Goal: Task Accomplishment & Management: Manage account settings

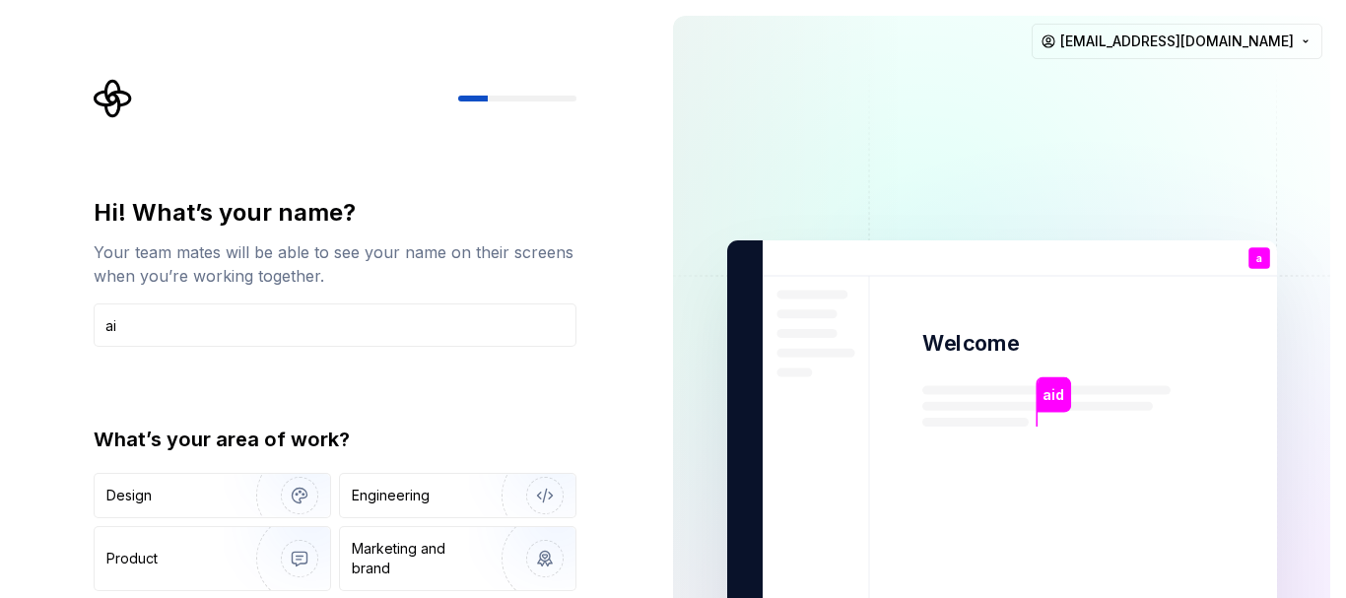
type input "a"
type input "vaidarbhi"
click at [192, 494] on div "Design" at bounding box center [168, 496] width 124 height 20
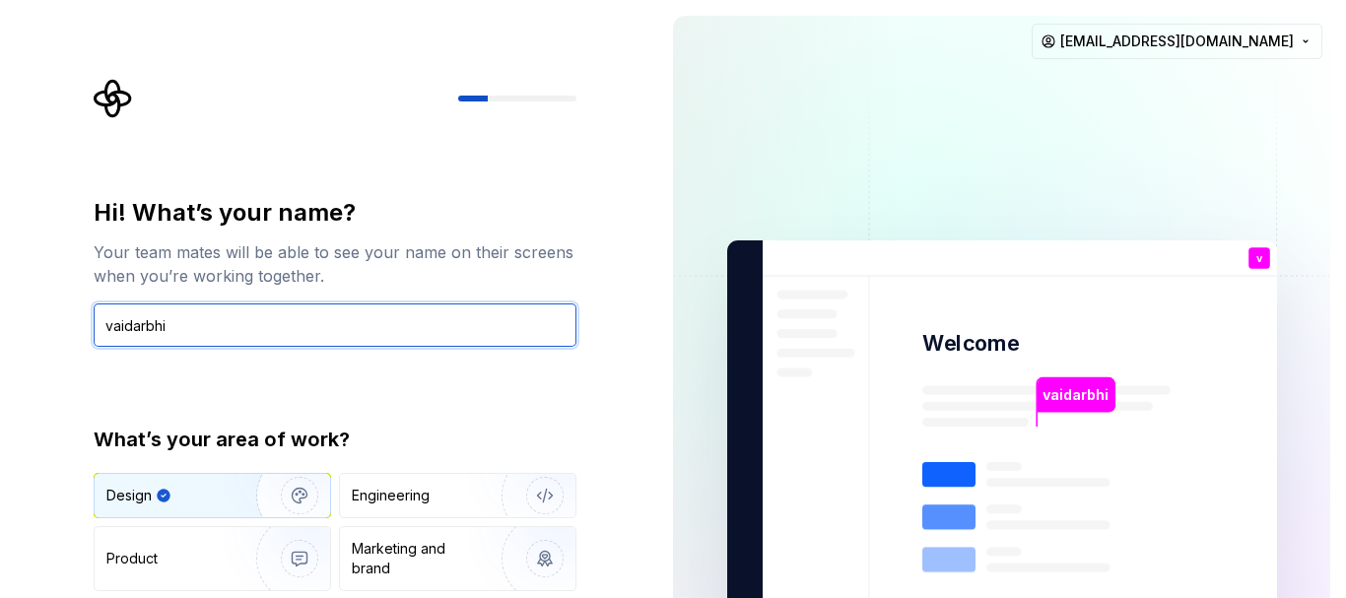
click at [513, 332] on input "vaidarbhi" at bounding box center [335, 324] width 483 height 43
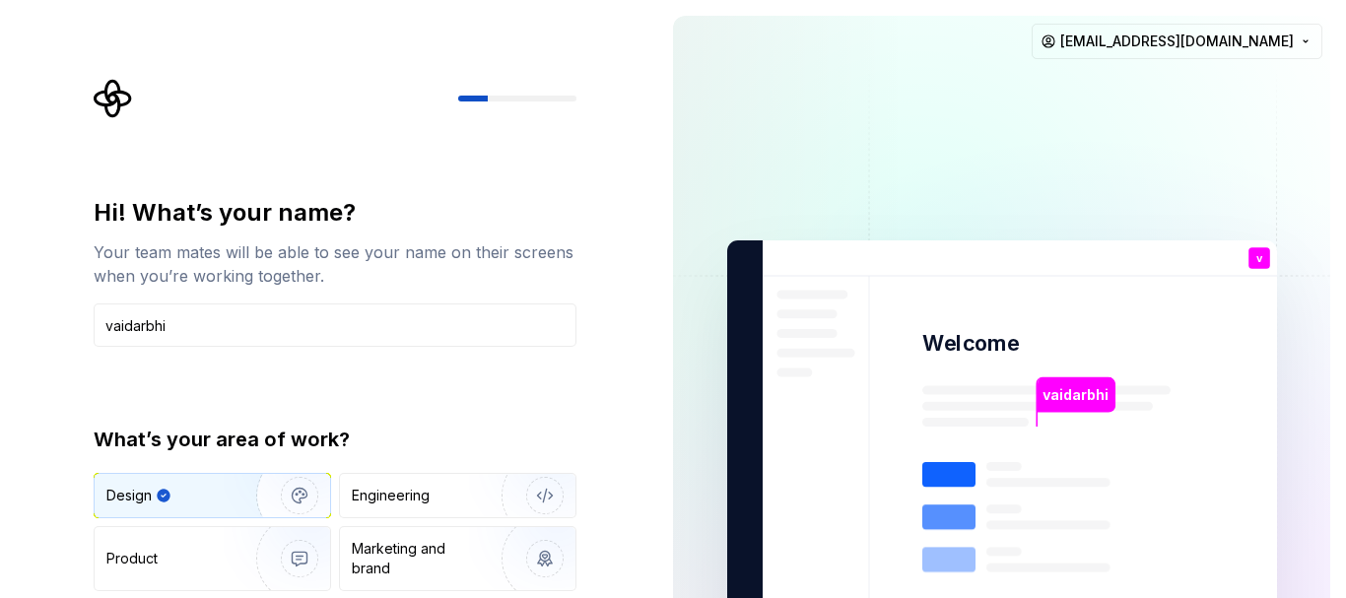
click at [291, 491] on img "button" at bounding box center [287, 495] width 126 height 132
click at [200, 488] on div "Design" at bounding box center [178, 496] width 144 height 20
click at [199, 481] on div "Design" at bounding box center [212, 495] width 235 height 43
click at [458, 552] on div "Marketing and brand" at bounding box center [418, 558] width 133 height 39
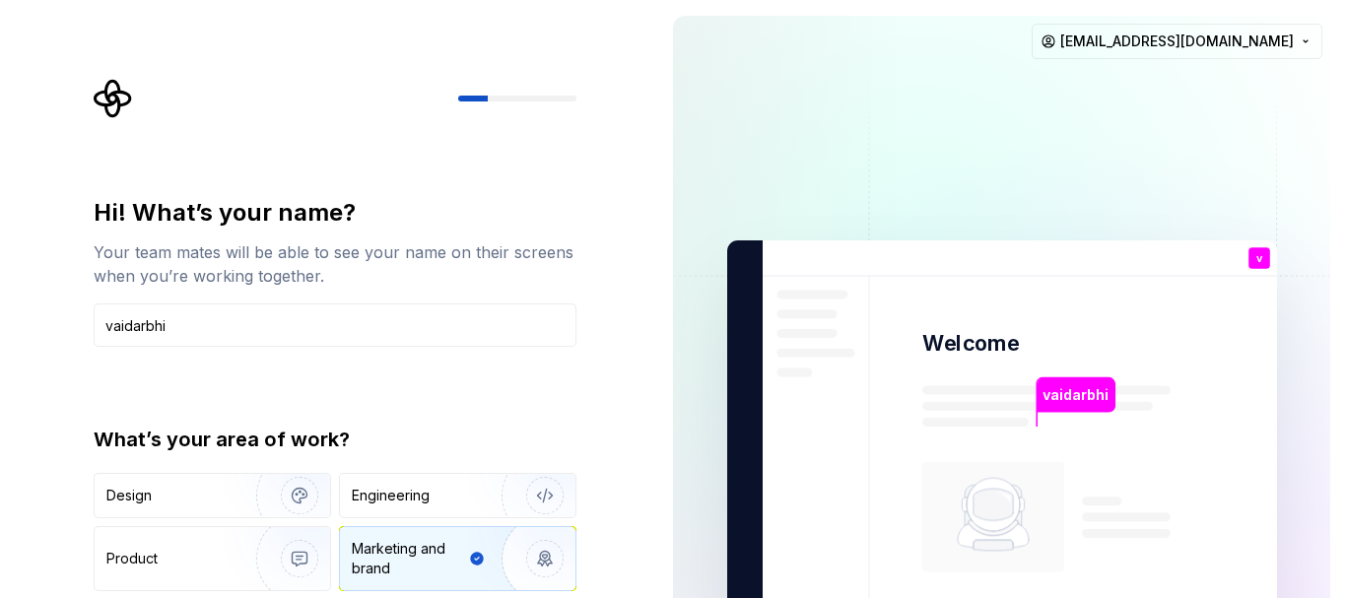
click at [494, 97] on div at bounding box center [517, 99] width 118 height 6
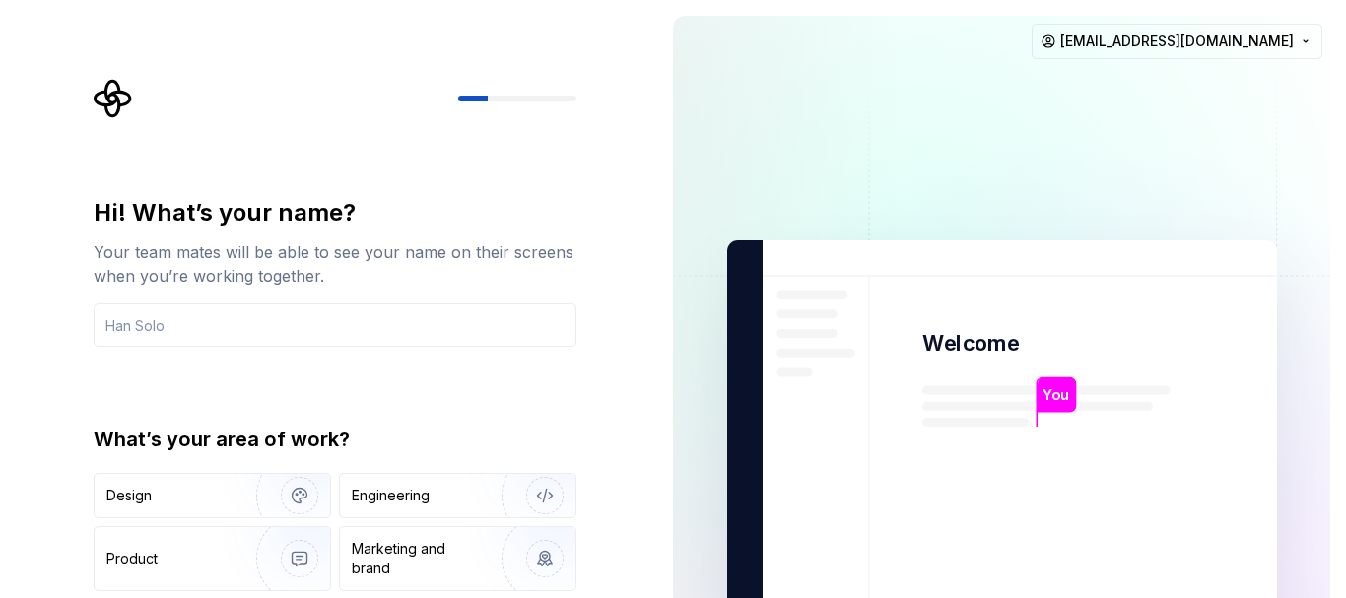
drag, startPoint x: 1345, startPoint y: 155, endPoint x: 1345, endPoint y: 296, distance: 140.9
click at [1345, 296] on div "You Welcome You T B +3 [PERSON_NAME] [PERSON_NAME] [EMAIL_ADDRESS][DOMAIN_NAME]" at bounding box center [1001, 444] width 689 height 888
click at [231, 328] on input "text" at bounding box center [335, 324] width 483 height 43
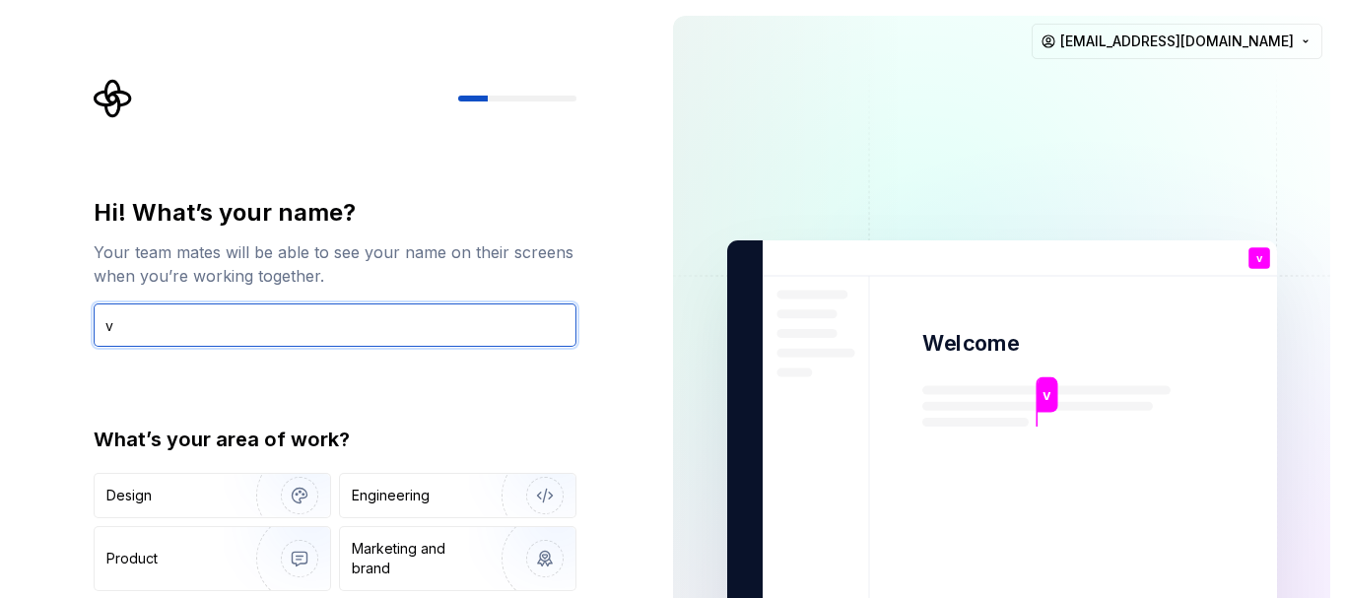
type input "v"
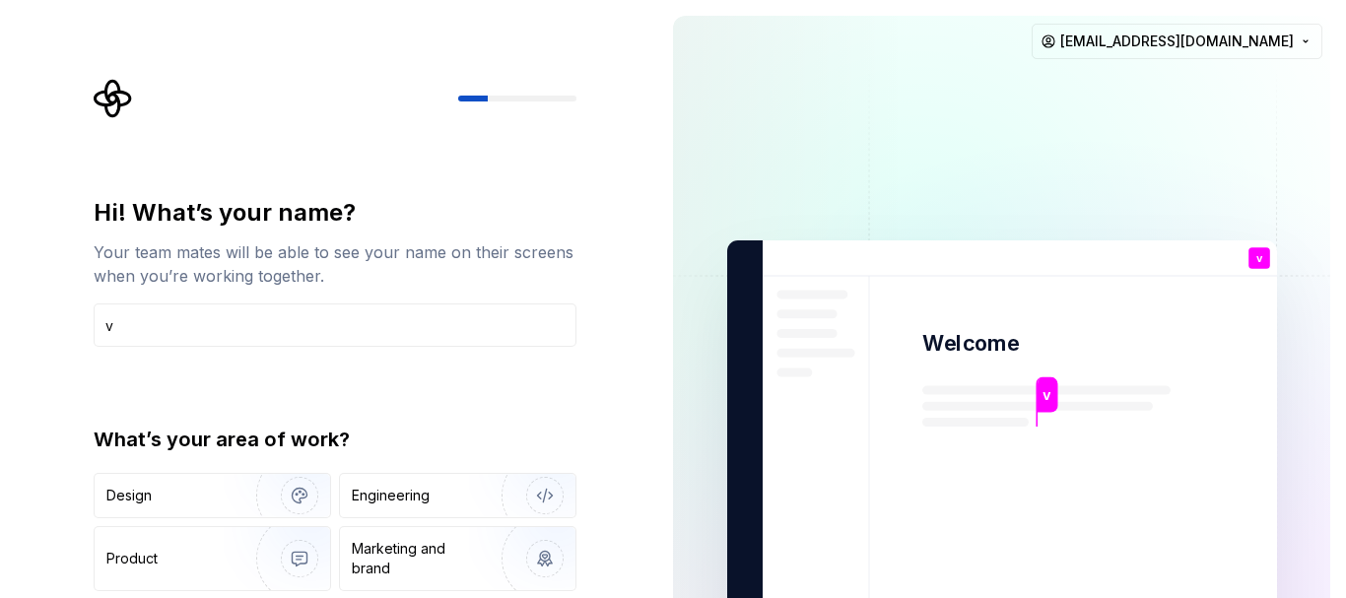
click at [788, 182] on img at bounding box center [1002, 444] width 798 height 931
click at [487, 550] on img "button" at bounding box center [532, 559] width 126 height 132
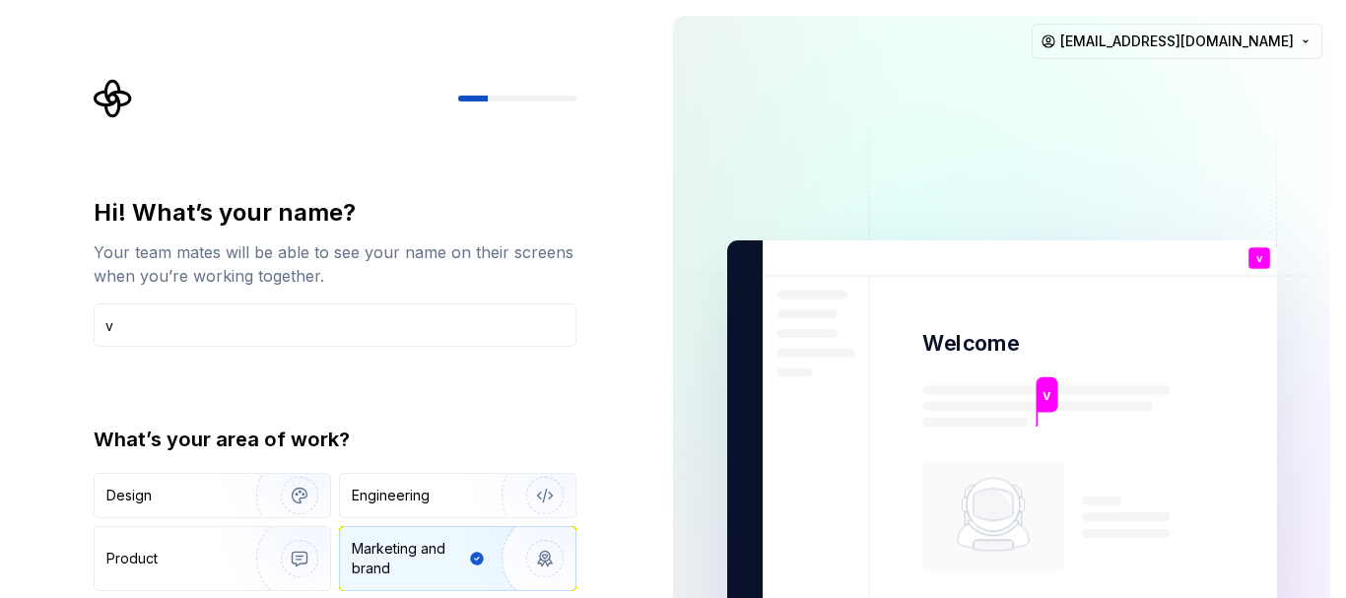
click at [546, 557] on img "button" at bounding box center [532, 559] width 126 height 132
click at [484, 506] on img "button" at bounding box center [532, 495] width 126 height 132
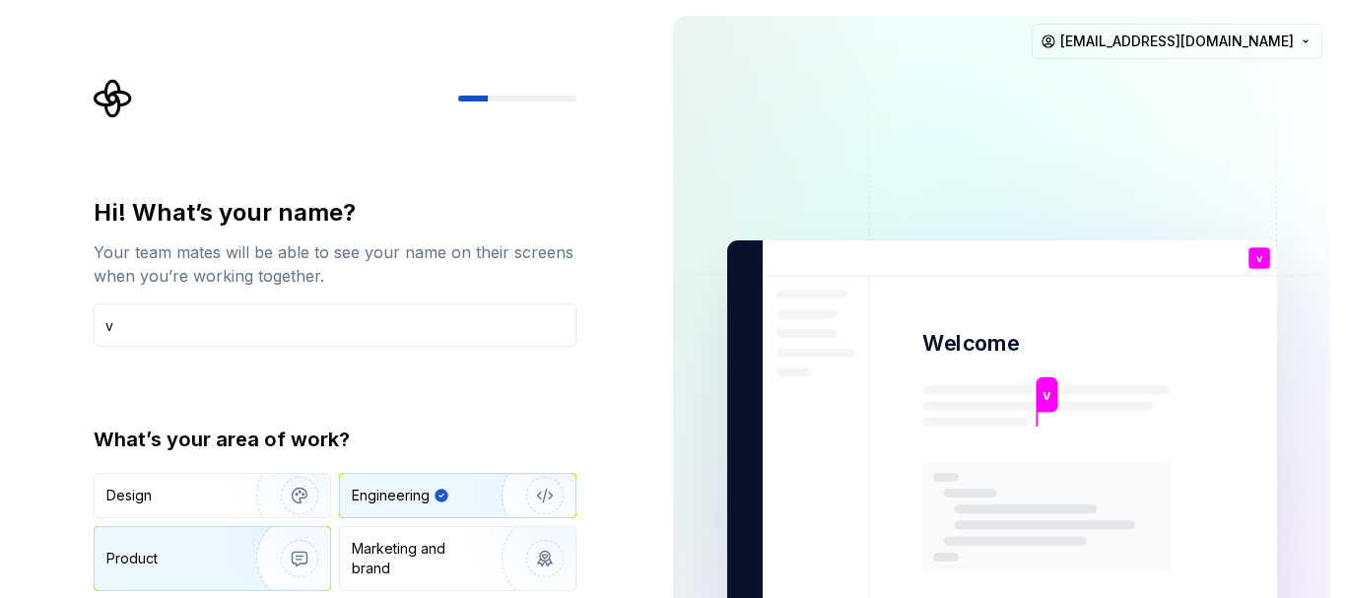
click at [221, 553] on div "Product" at bounding box center [171, 559] width 130 height 20
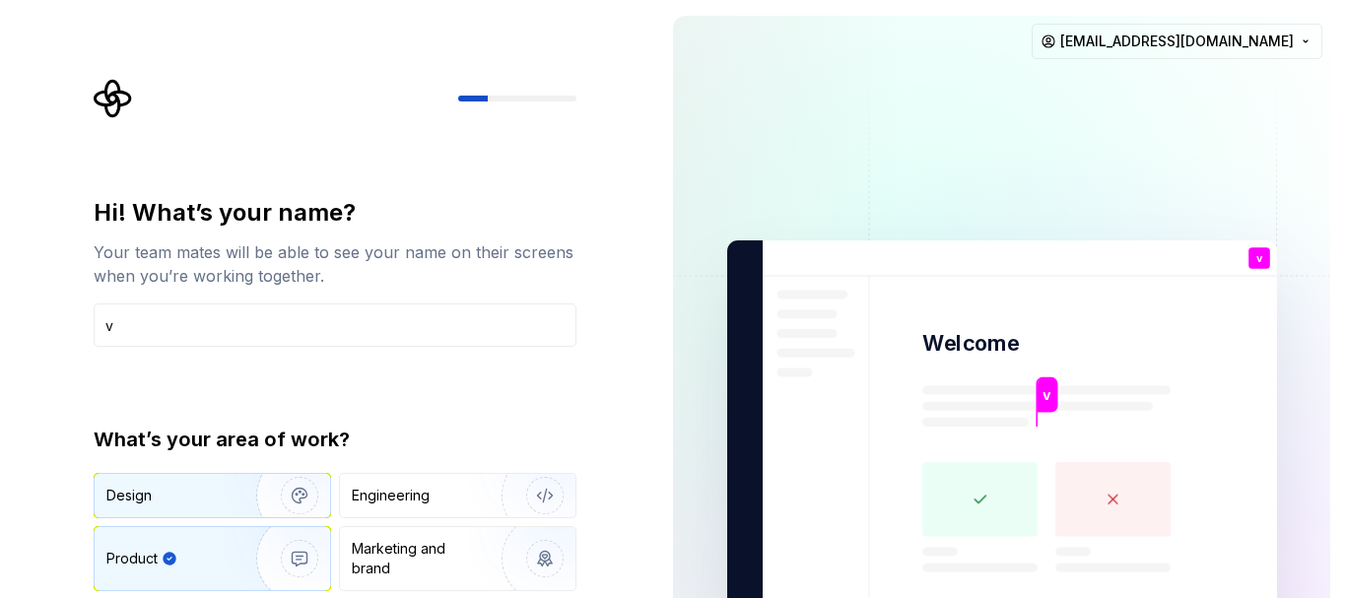
click at [208, 491] on div "Design" at bounding box center [168, 496] width 124 height 20
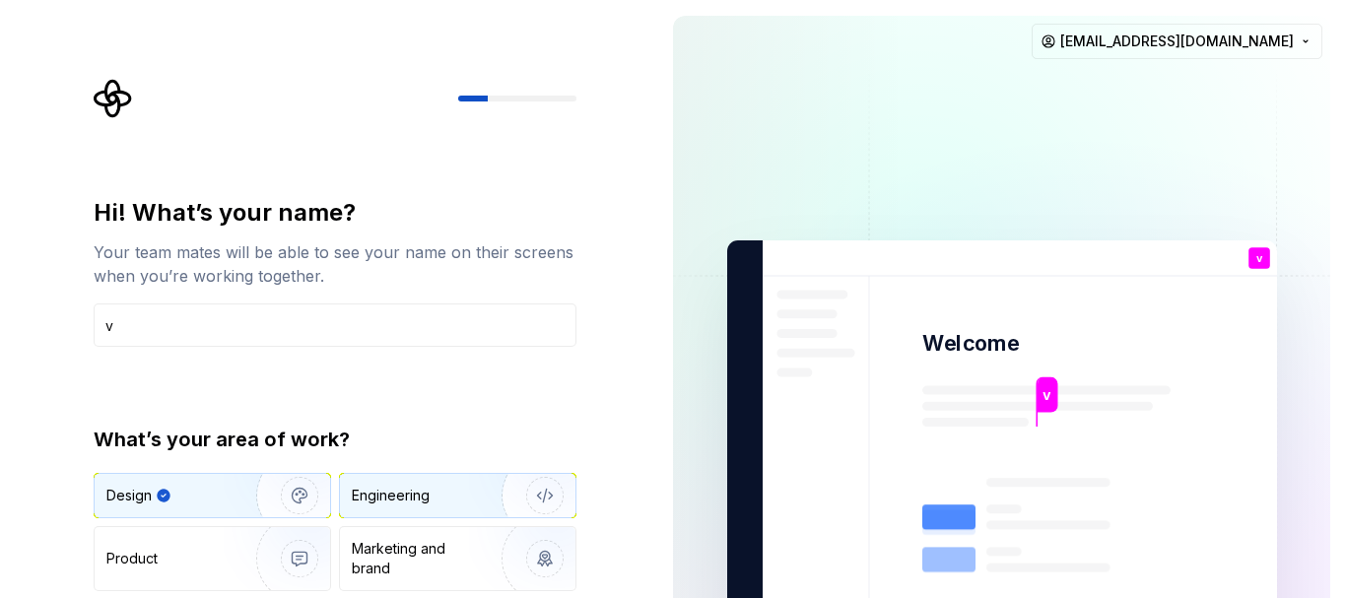
click at [396, 500] on div "Engineering" at bounding box center [391, 496] width 78 height 20
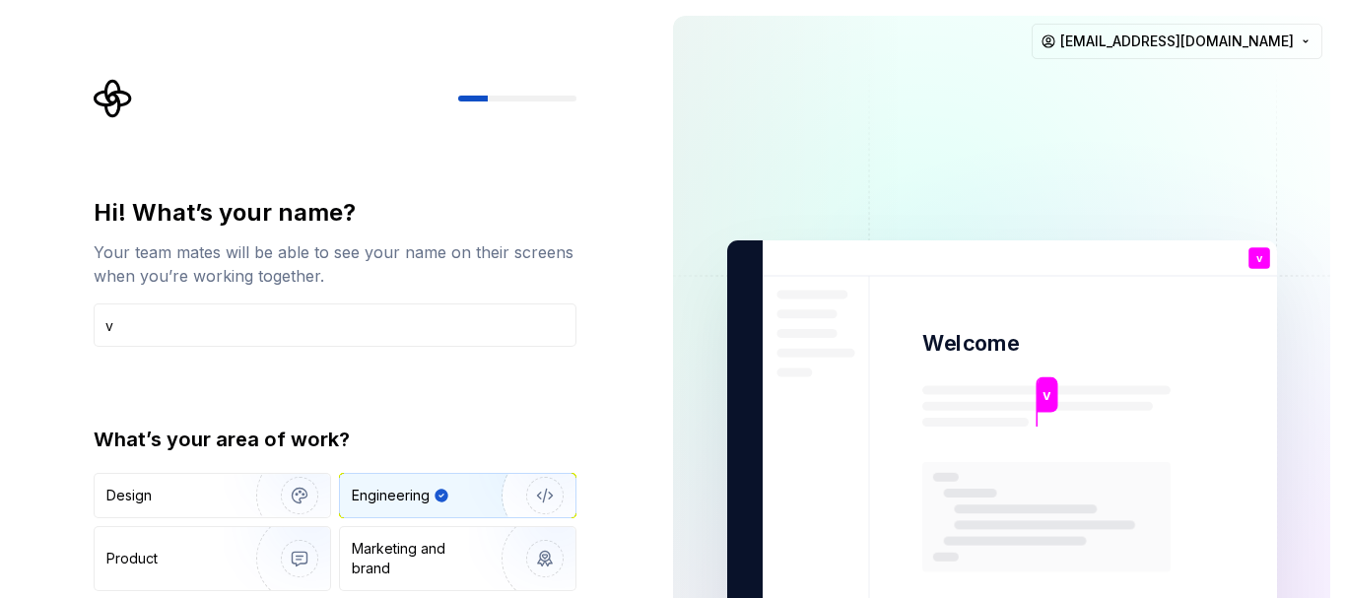
click at [712, 450] on img at bounding box center [1002, 444] width 798 height 931
click at [530, 97] on div at bounding box center [517, 99] width 118 height 6
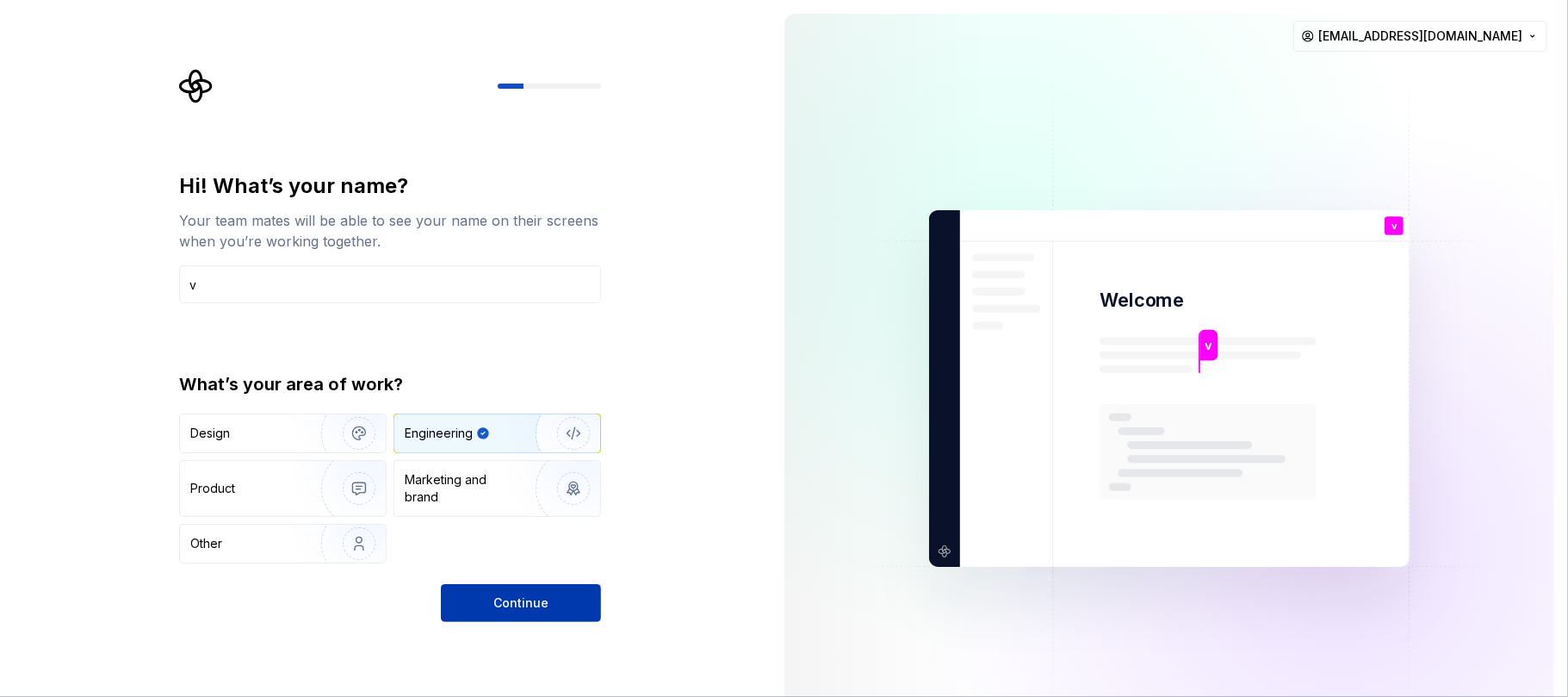
click at [494, 522] on span "Continue" at bounding box center [520, 603] width 55 height 17
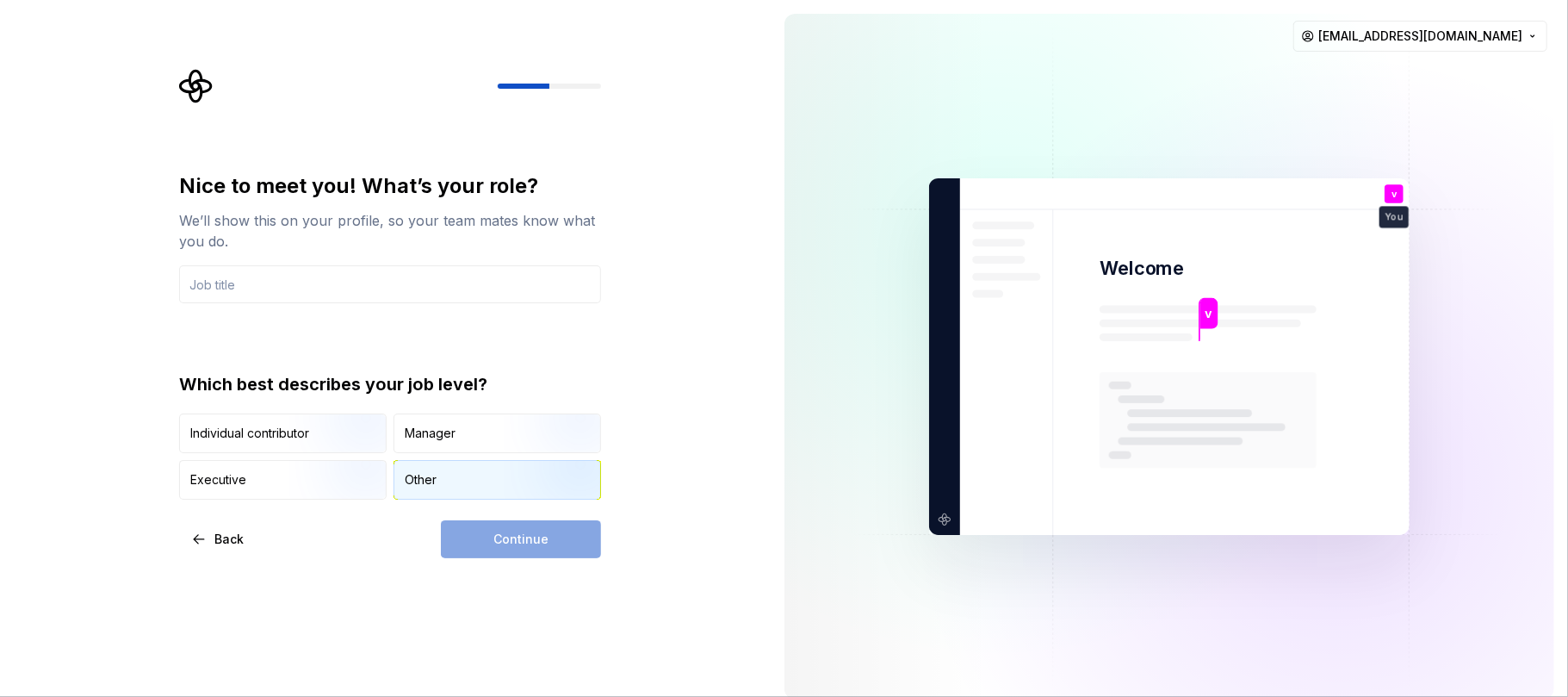
click at [441, 490] on div "Other" at bounding box center [496, 479] width 205 height 38
click at [242, 293] on input "text" at bounding box center [390, 283] width 422 height 38
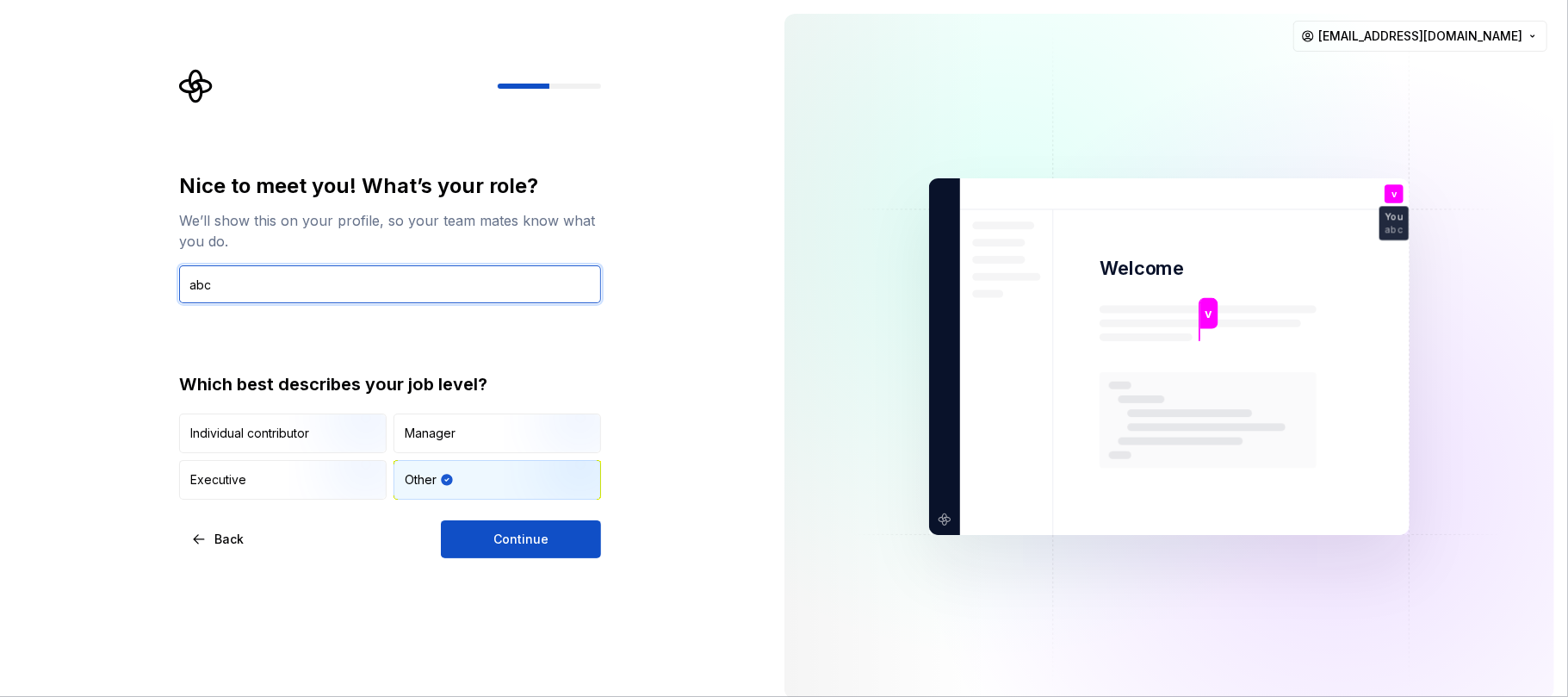
type input "abc"
click at [461, 522] on button "Continue" at bounding box center [520, 539] width 160 height 38
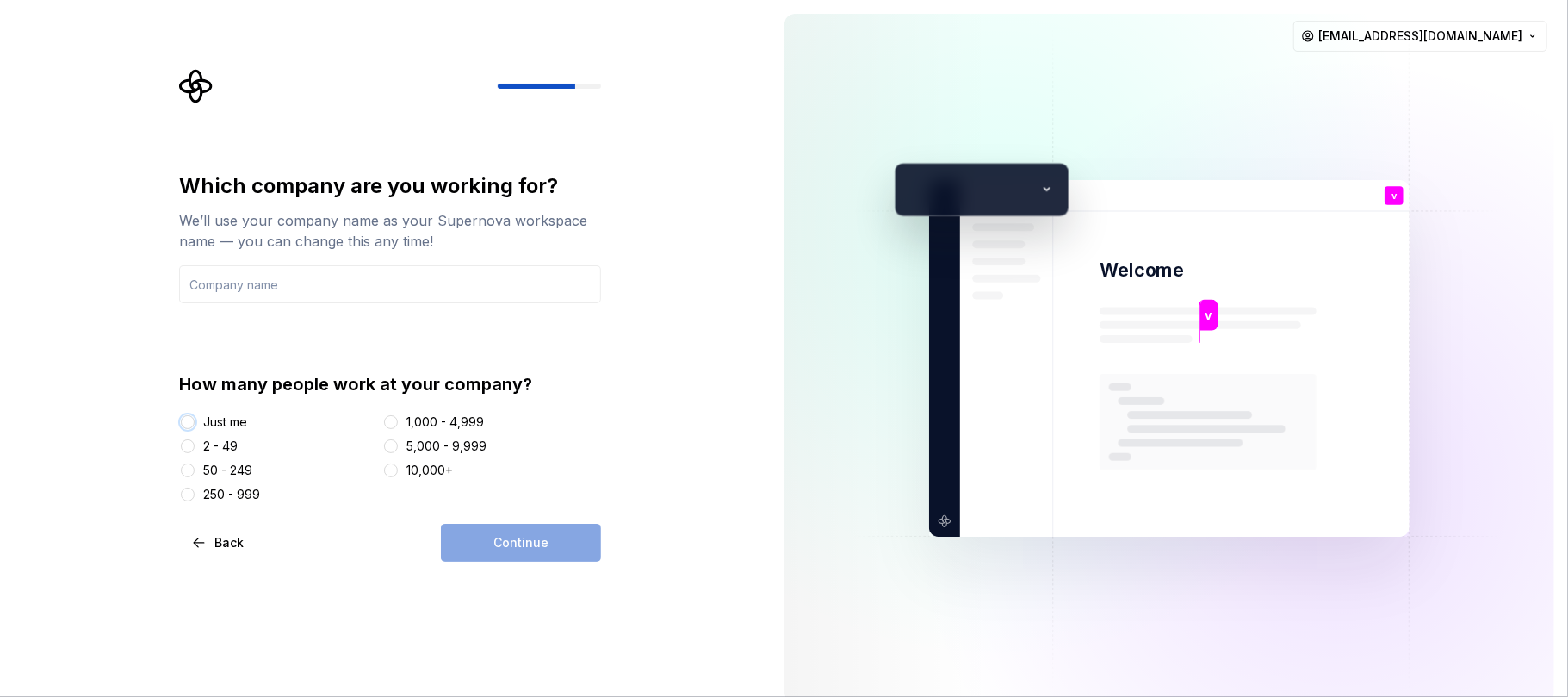
drag, startPoint x: 187, startPoint y: 418, endPoint x: 420, endPoint y: 492, distance: 244.5
click at [187, 417] on button "Just me" at bounding box center [188, 422] width 14 height 14
click at [295, 296] on input "text" at bounding box center [390, 283] width 422 height 38
click at [490, 522] on button "Continue" at bounding box center [520, 542] width 160 height 38
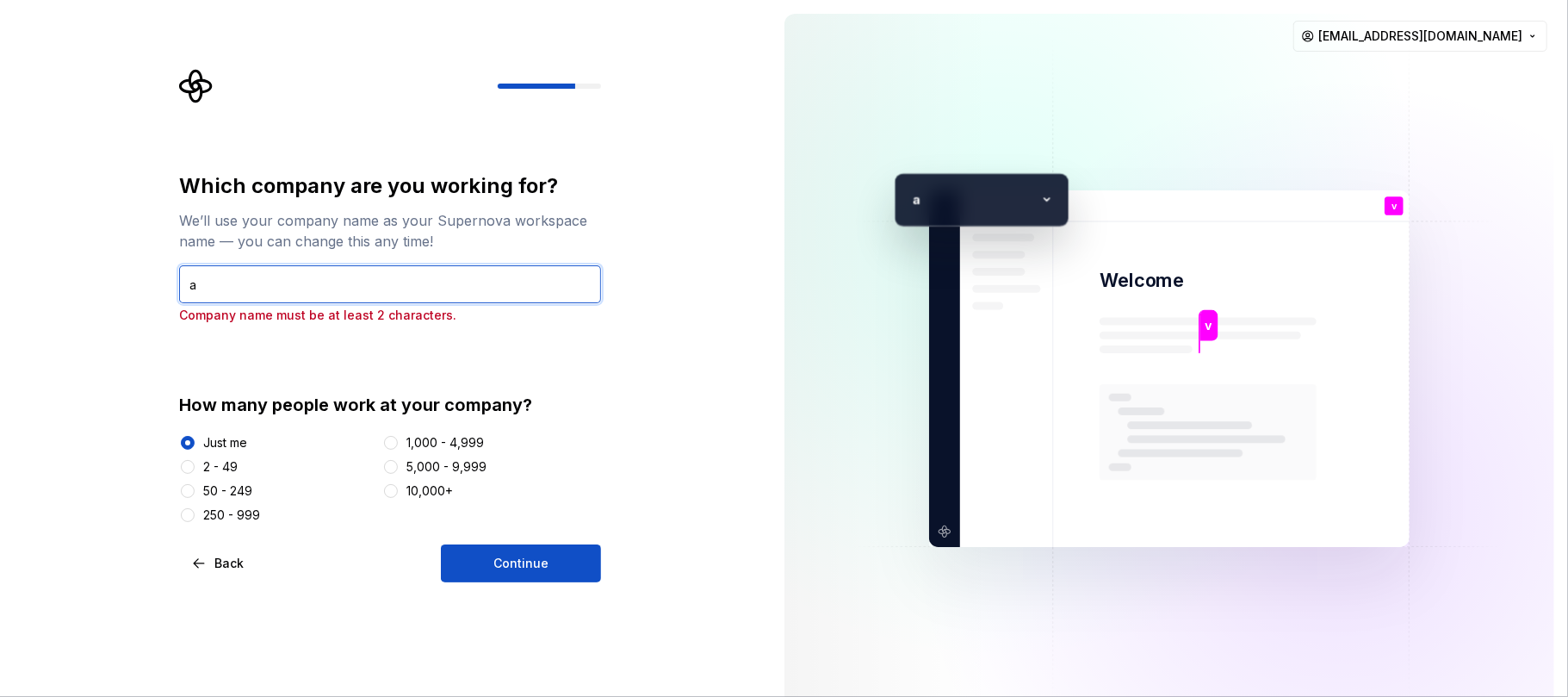
click at [221, 293] on input "a" at bounding box center [390, 283] width 422 height 38
type input "abc"
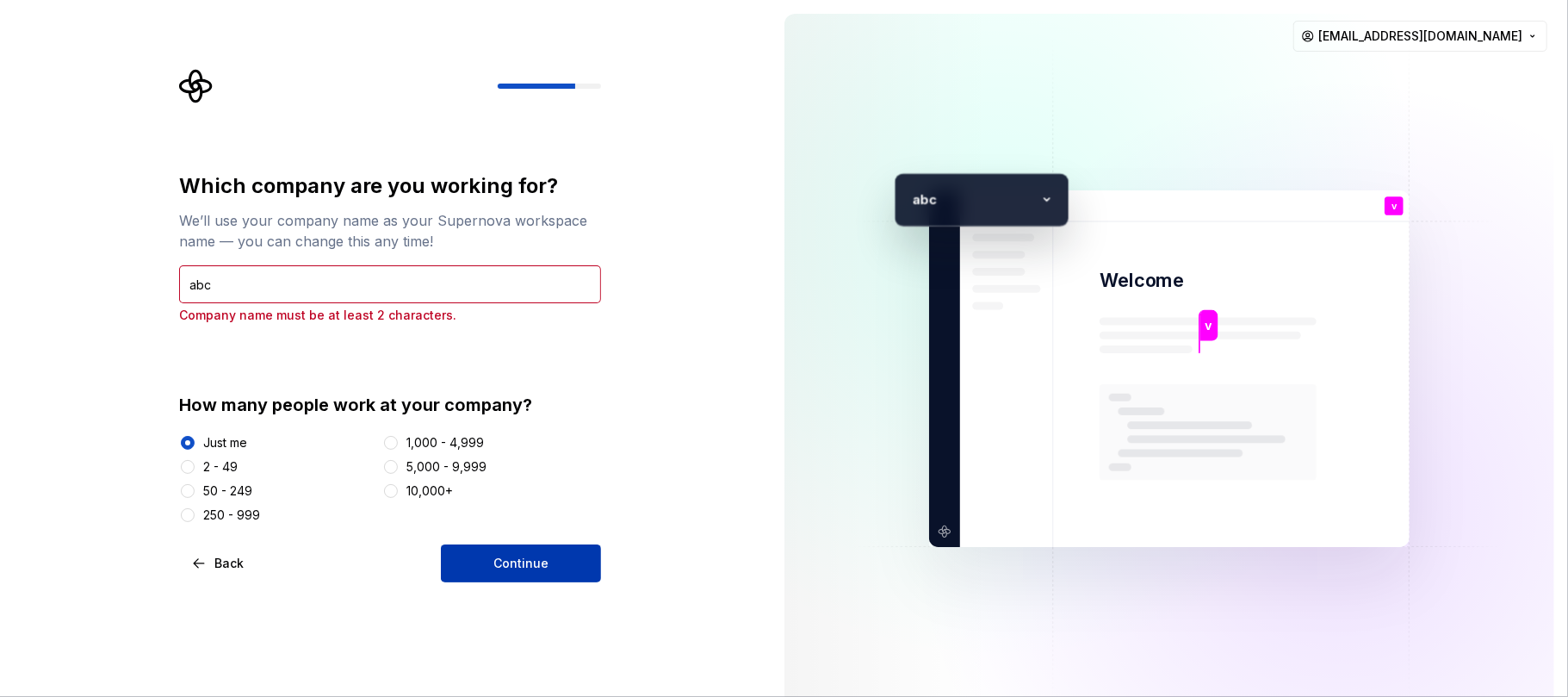
click at [470, 522] on button "Continue" at bounding box center [520, 563] width 160 height 38
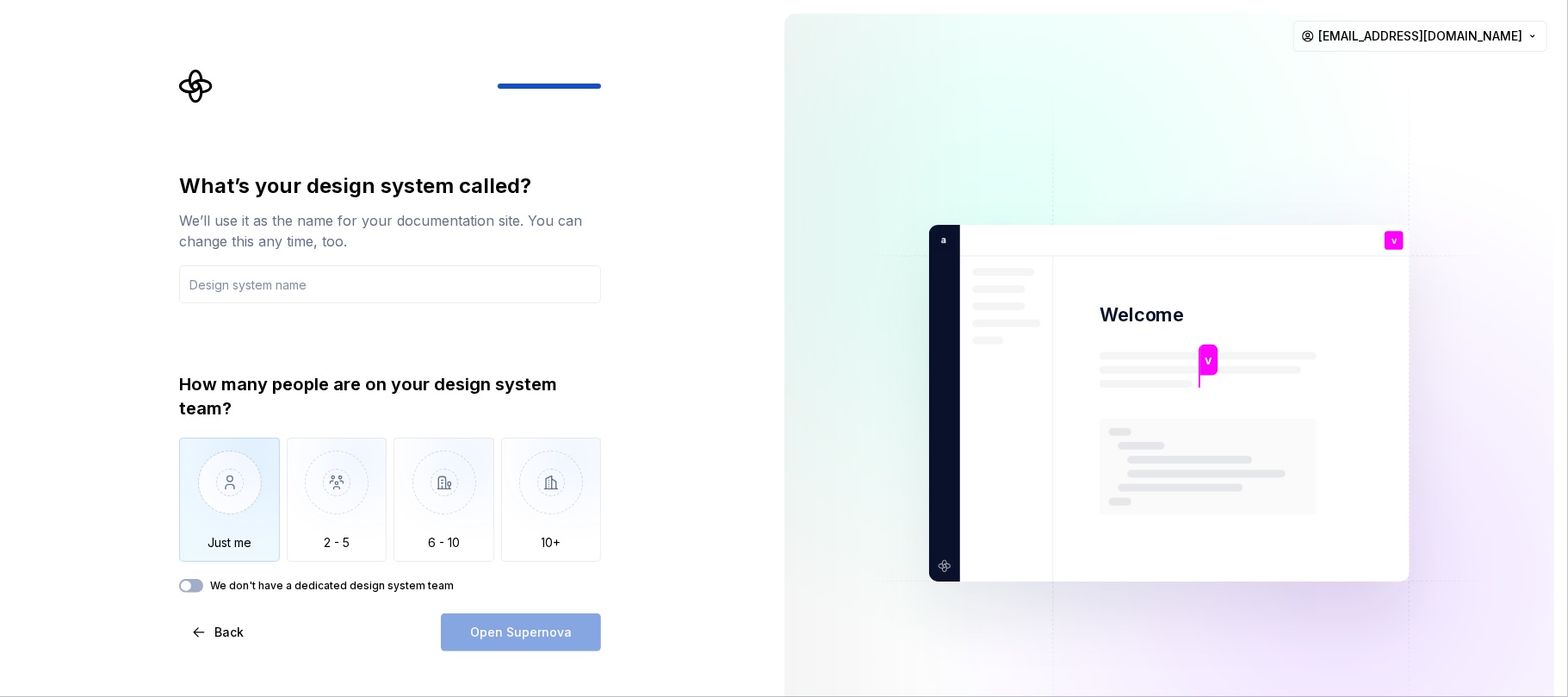
click at [217, 480] on img "button" at bounding box center [229, 495] width 101 height 115
click at [219, 266] on input "text" at bounding box center [390, 283] width 422 height 38
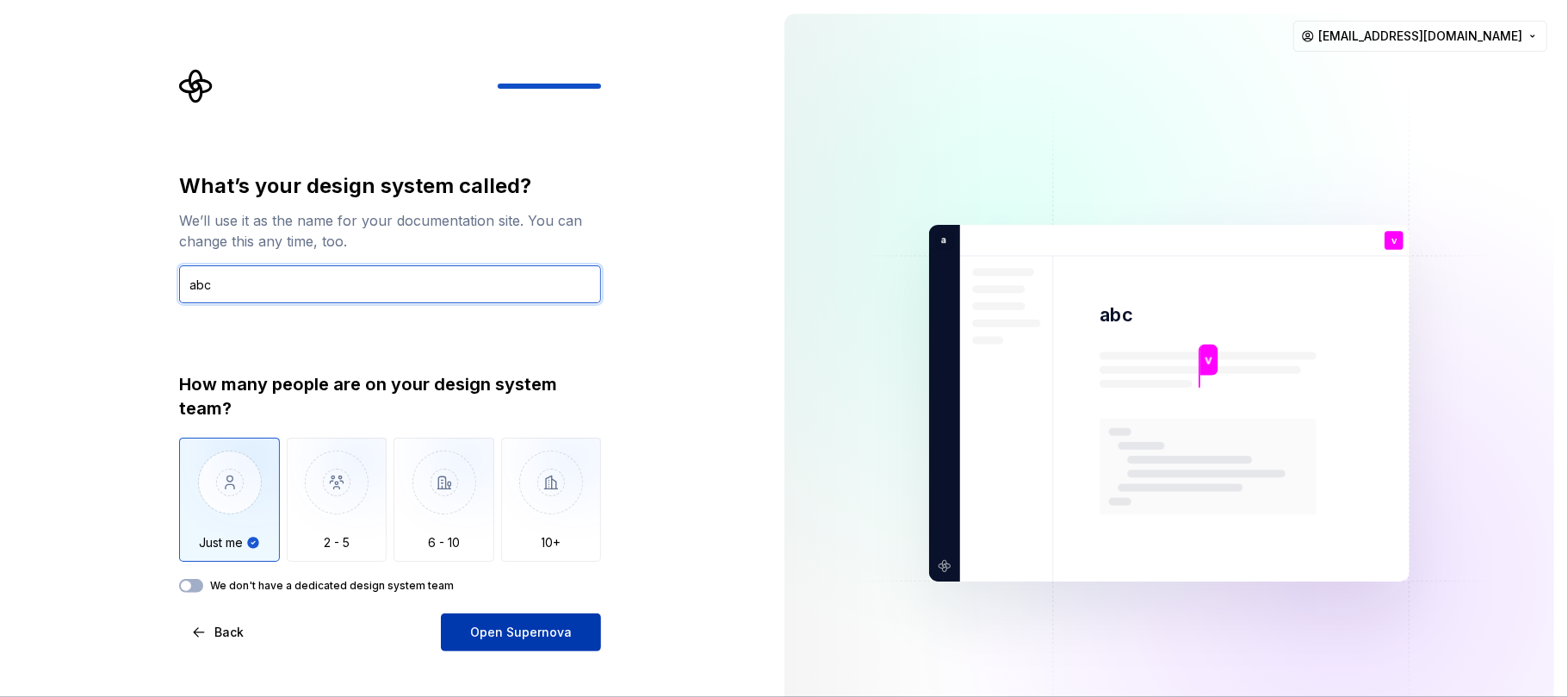
type input "abc"
click at [545, 522] on span "Open Supernova" at bounding box center [521, 632] width 101 height 17
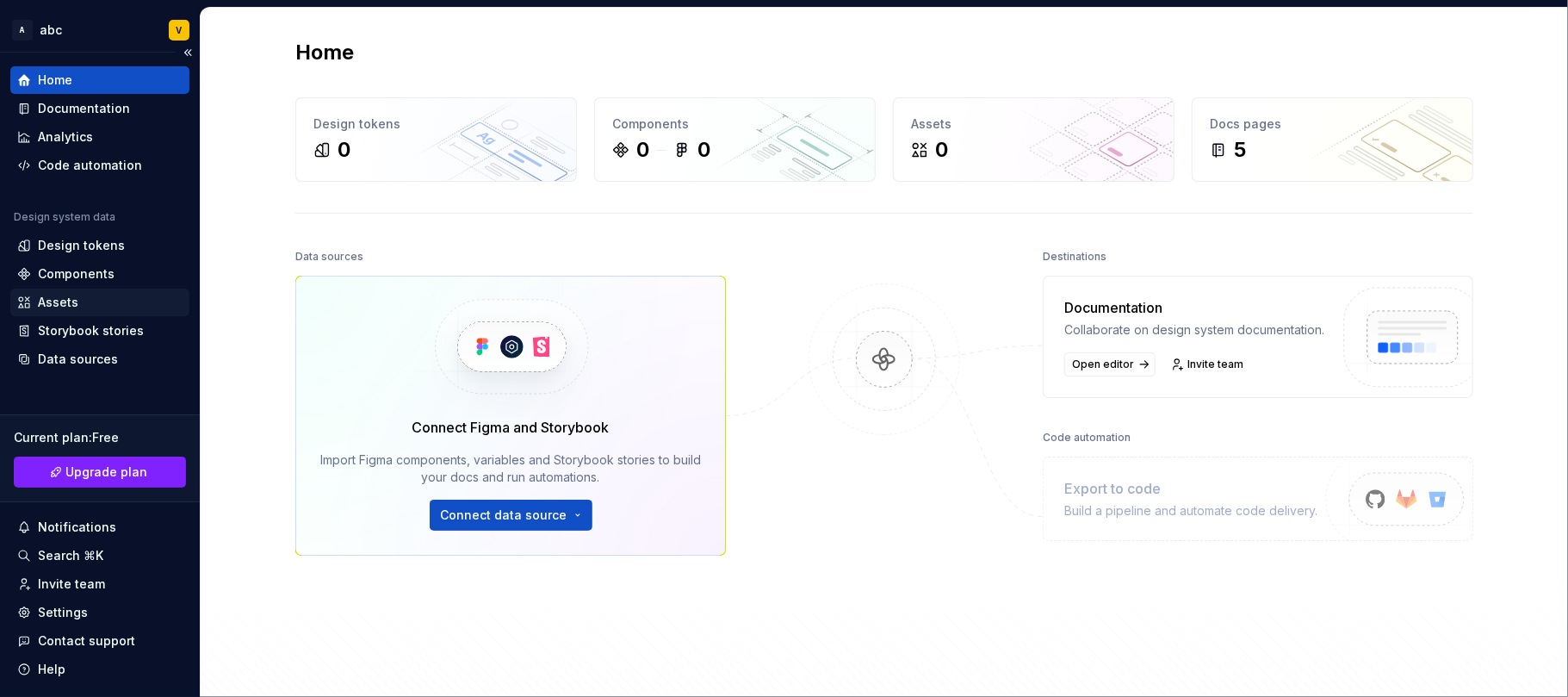
scroll to position [45, 0]
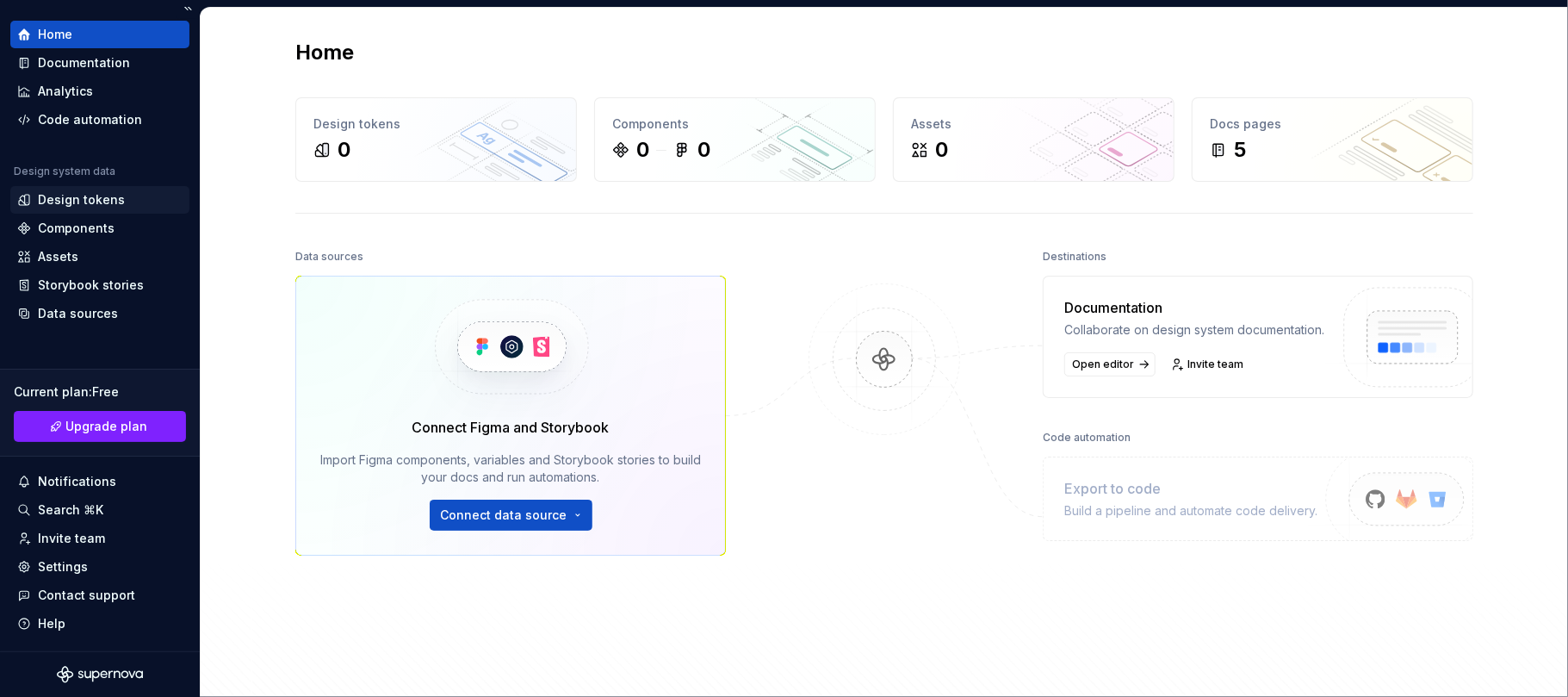
click at [81, 197] on div "Design tokens" at bounding box center [80, 200] width 87 height 17
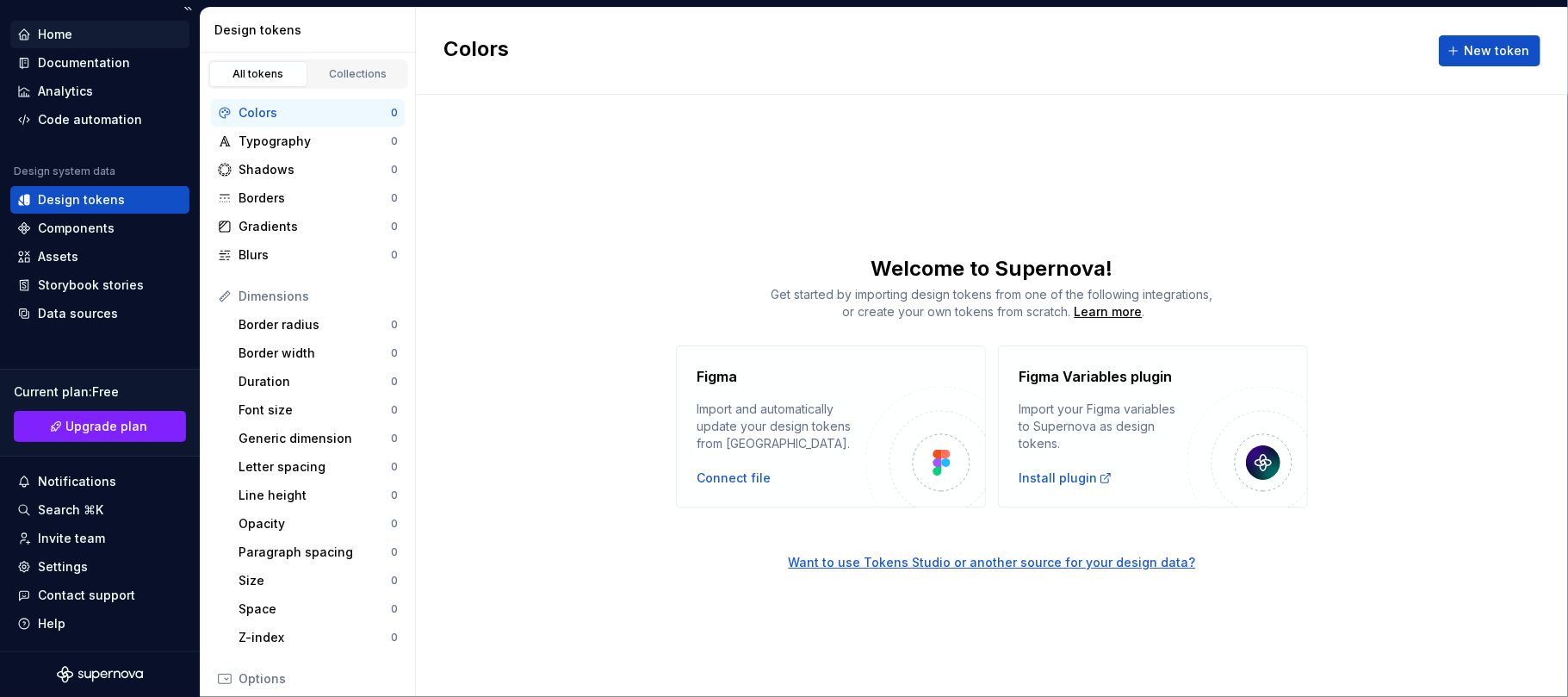
click at [52, 29] on div "Home" at bounding box center [54, 35] width 34 height 17
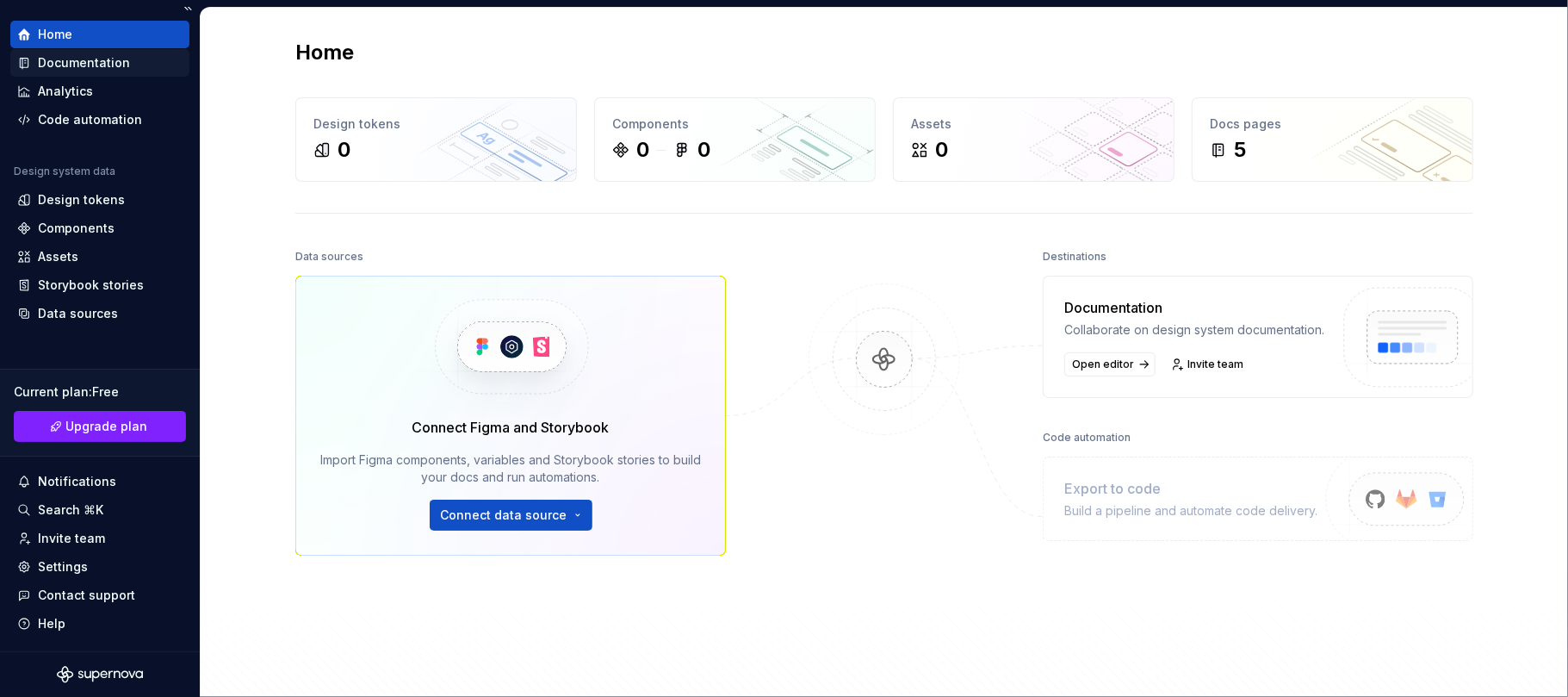
click at [83, 56] on div "Documentation" at bounding box center [83, 63] width 92 height 17
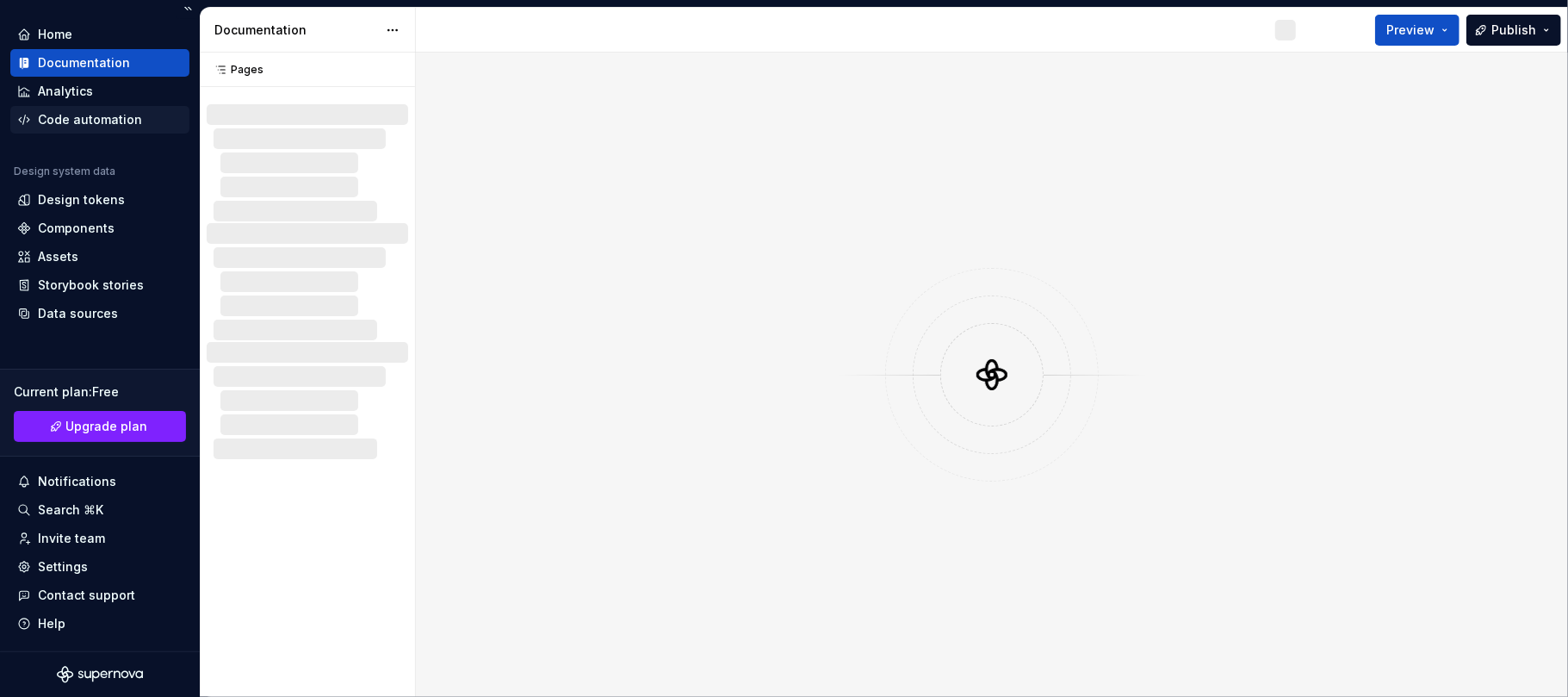
click at [52, 117] on div "Code automation" at bounding box center [89, 120] width 104 height 17
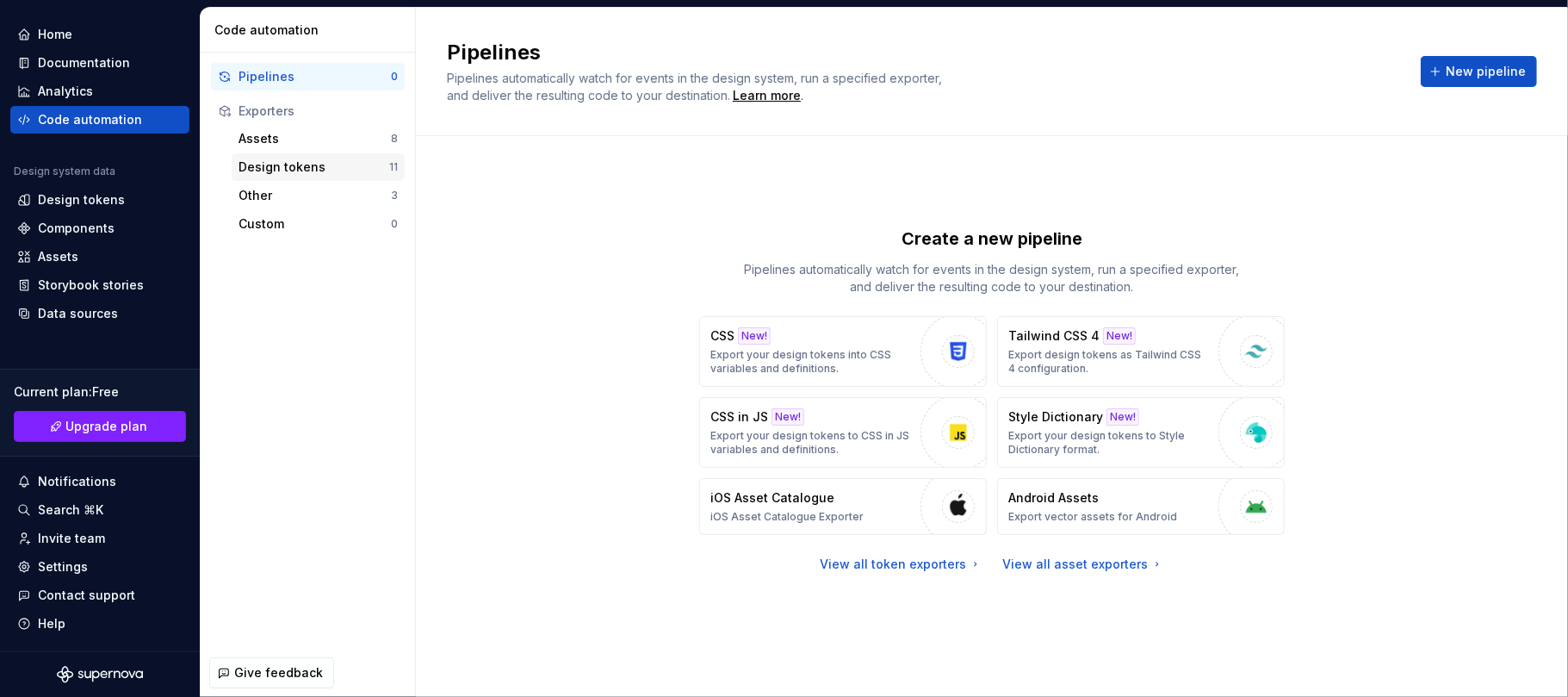
click at [335, 172] on div "Design tokens" at bounding box center [314, 167] width 150 height 17
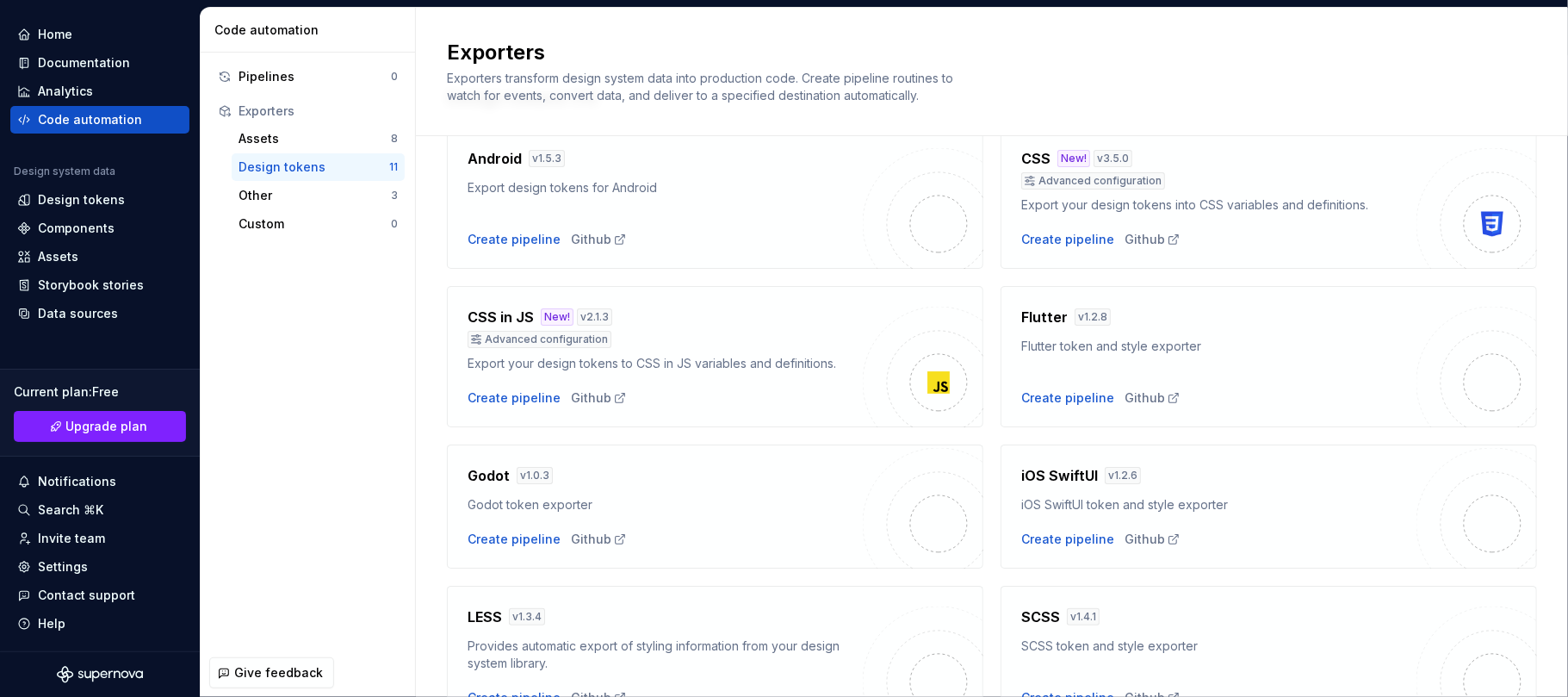
scroll to position [115, 0]
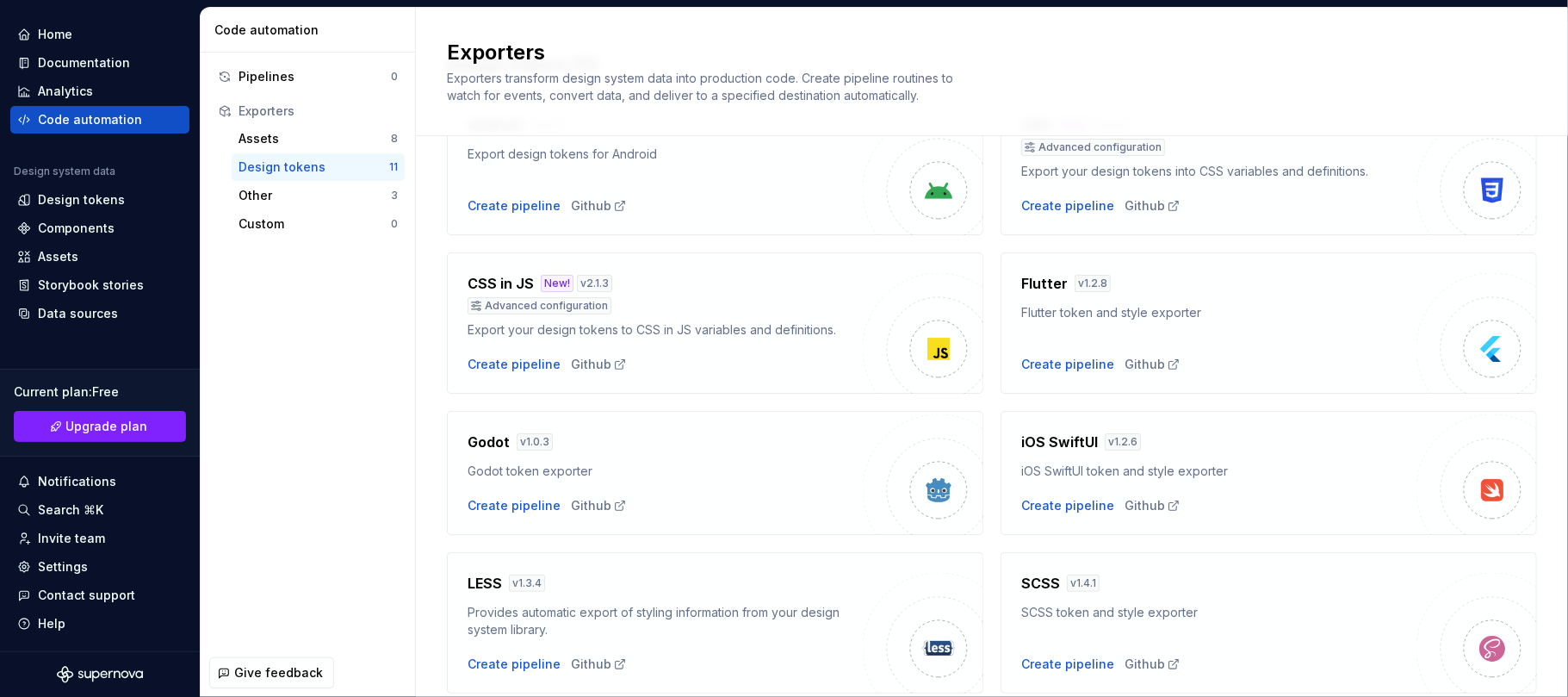
click at [1095, 308] on div "Flutter token and style exporter" at bounding box center [1218, 313] width 395 height 17
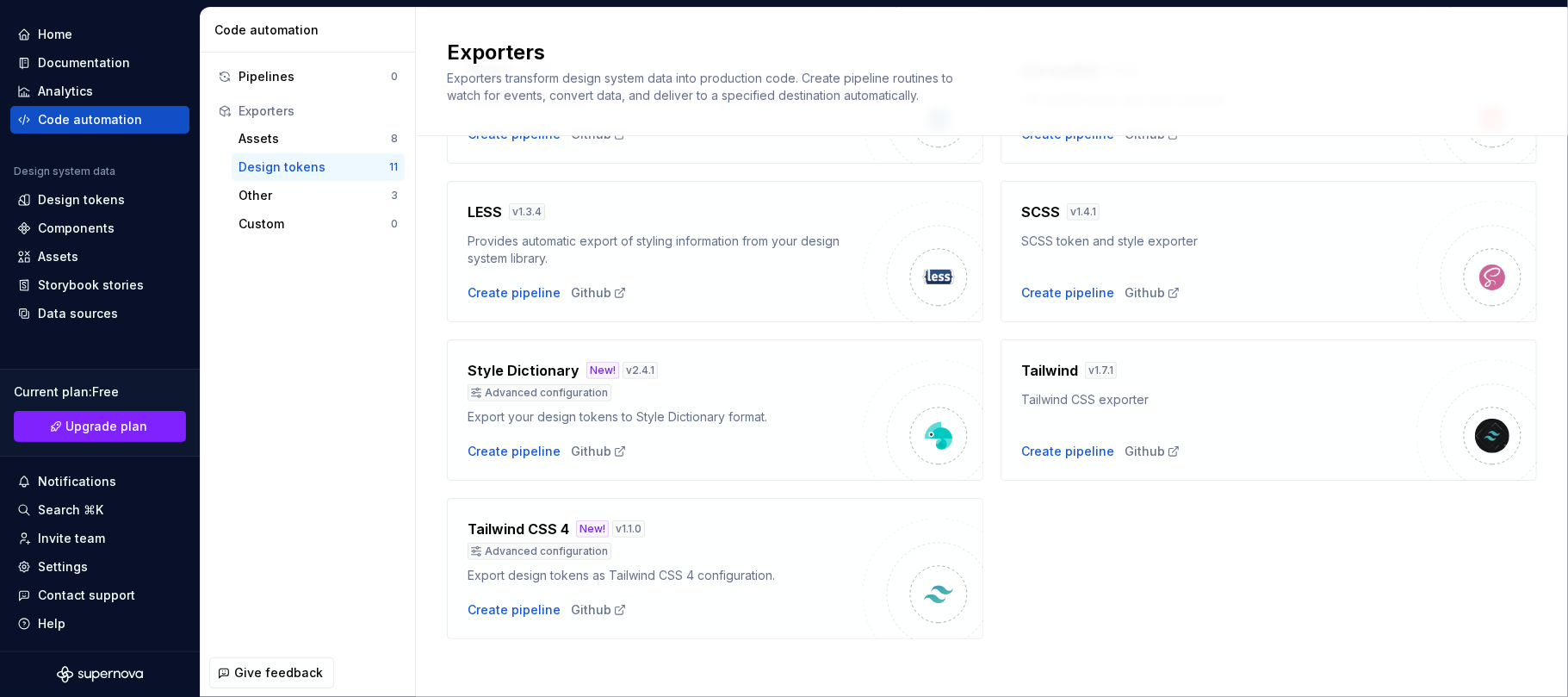
scroll to position [493, 0]
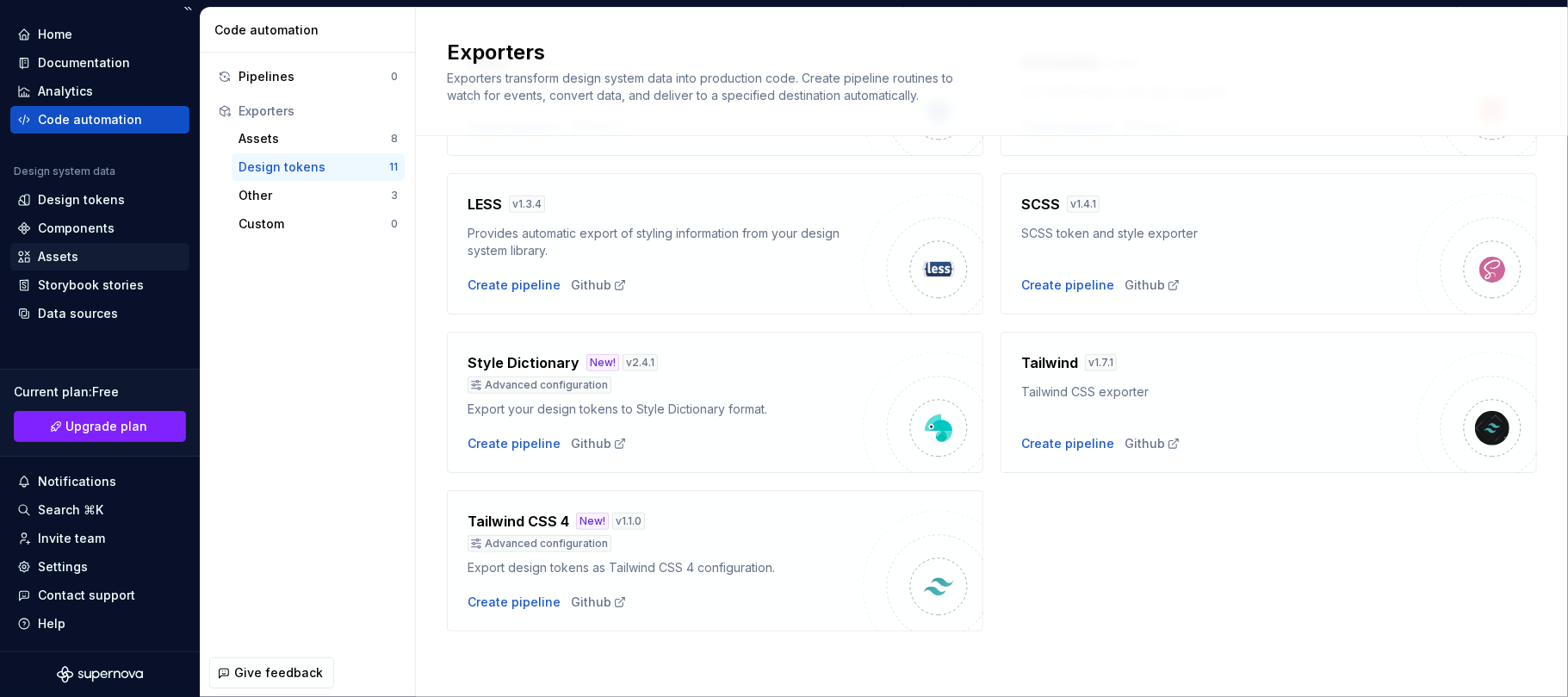
click at [73, 260] on div "Assets" at bounding box center [58, 257] width 40 height 17
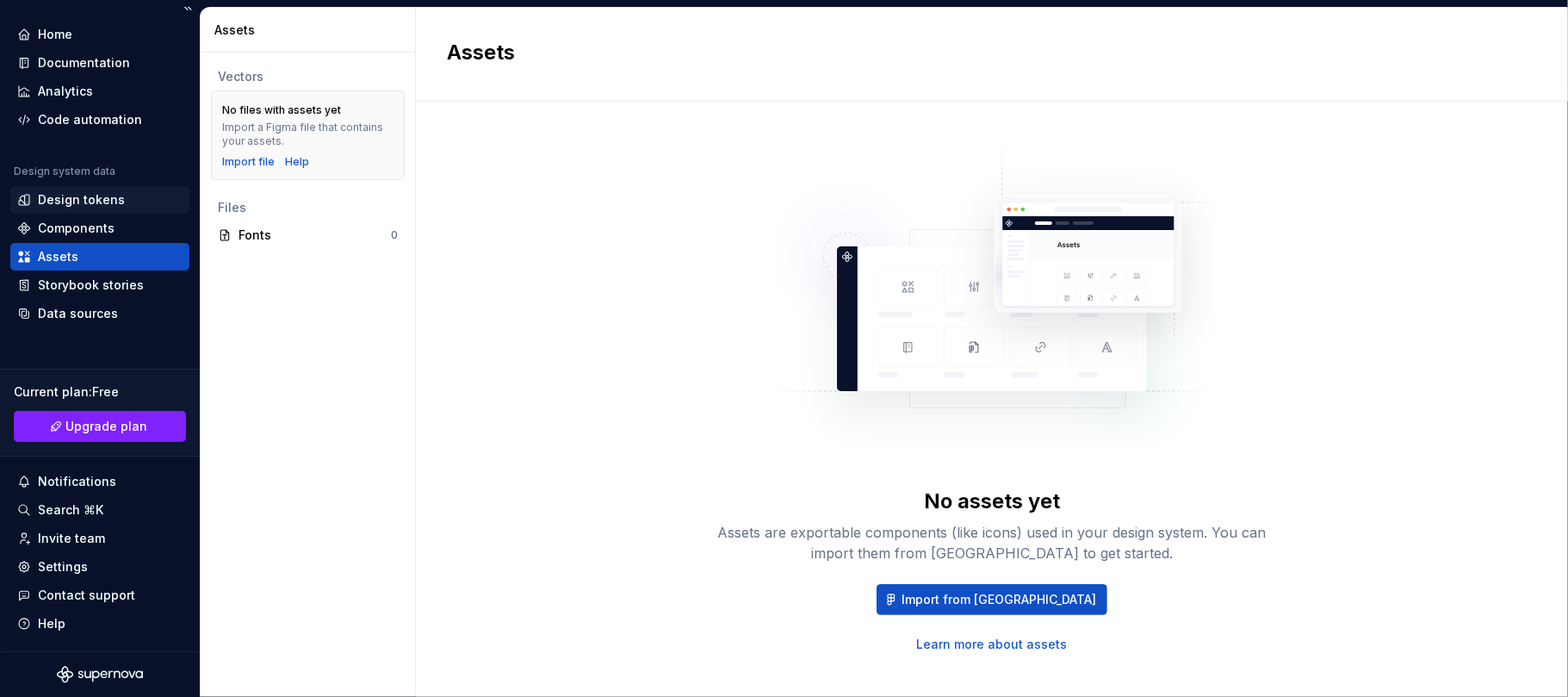
click at [80, 200] on div "Design tokens" at bounding box center [80, 200] width 87 height 17
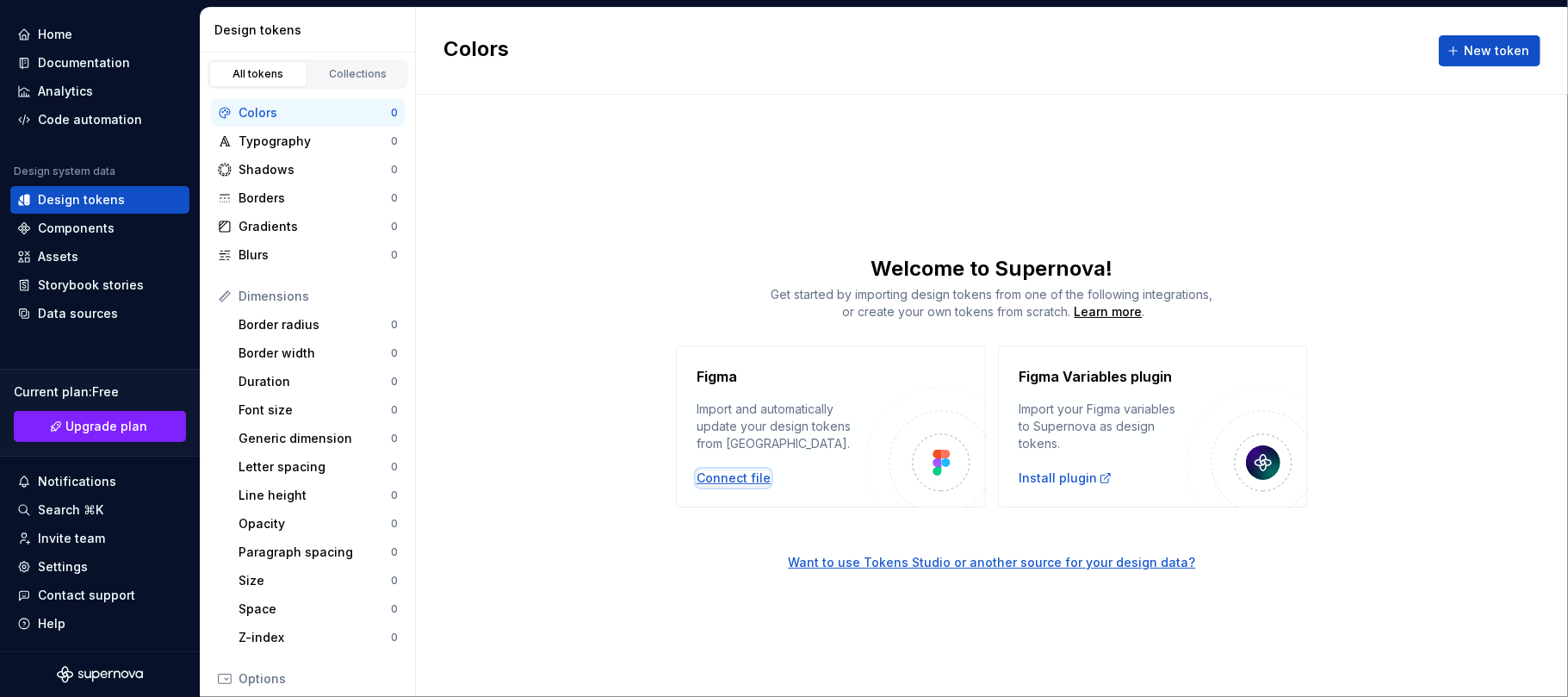
click at [745, 481] on div "Connect file" at bounding box center [733, 478] width 74 height 17
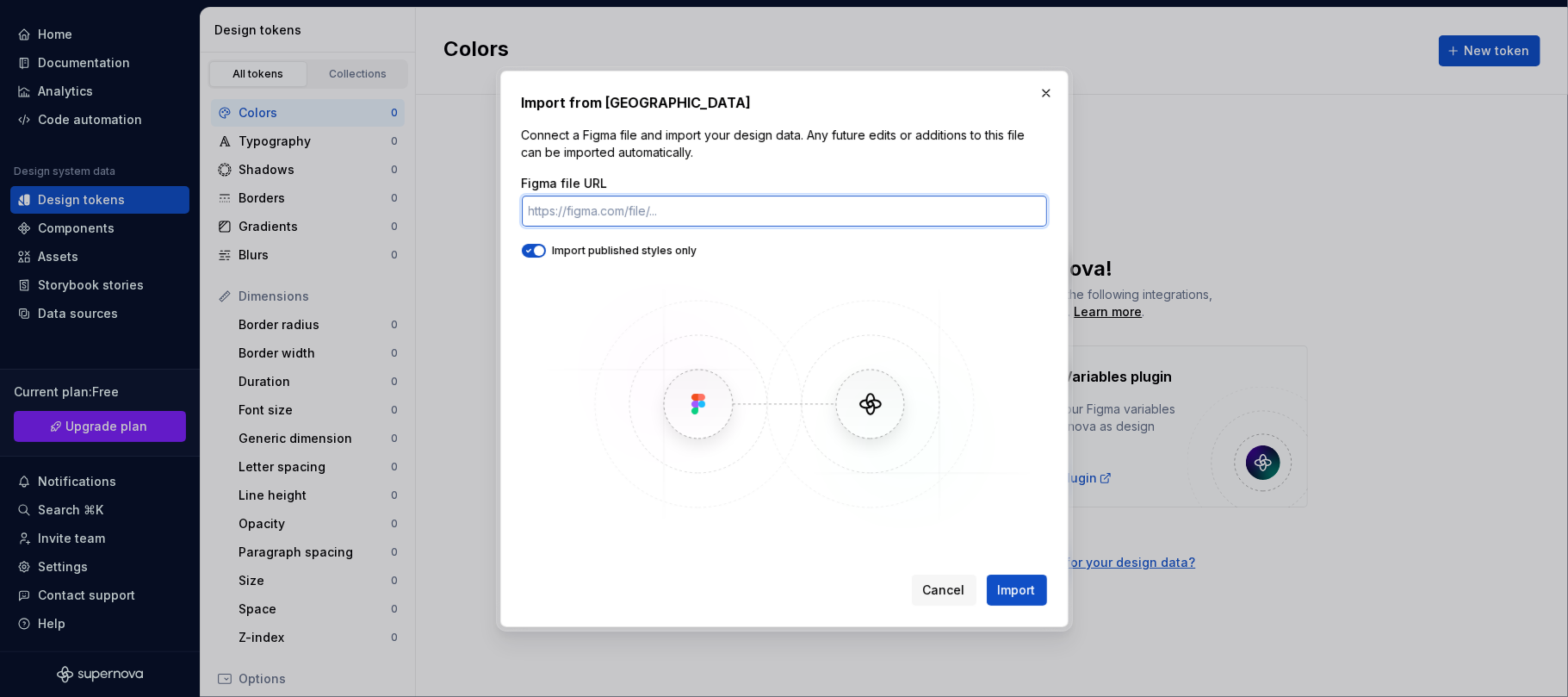
paste input "https://www.figma.com/design/nYV1UYFr3kTCjFuWYE8DcO/Ecubix_SFA-App_Auto-Layout?…"
type input "https://www.figma.com/design/nYV1UYFr3kTCjFuWYE8DcO/Ecubix_SFA-App_Auto-Layout?…"
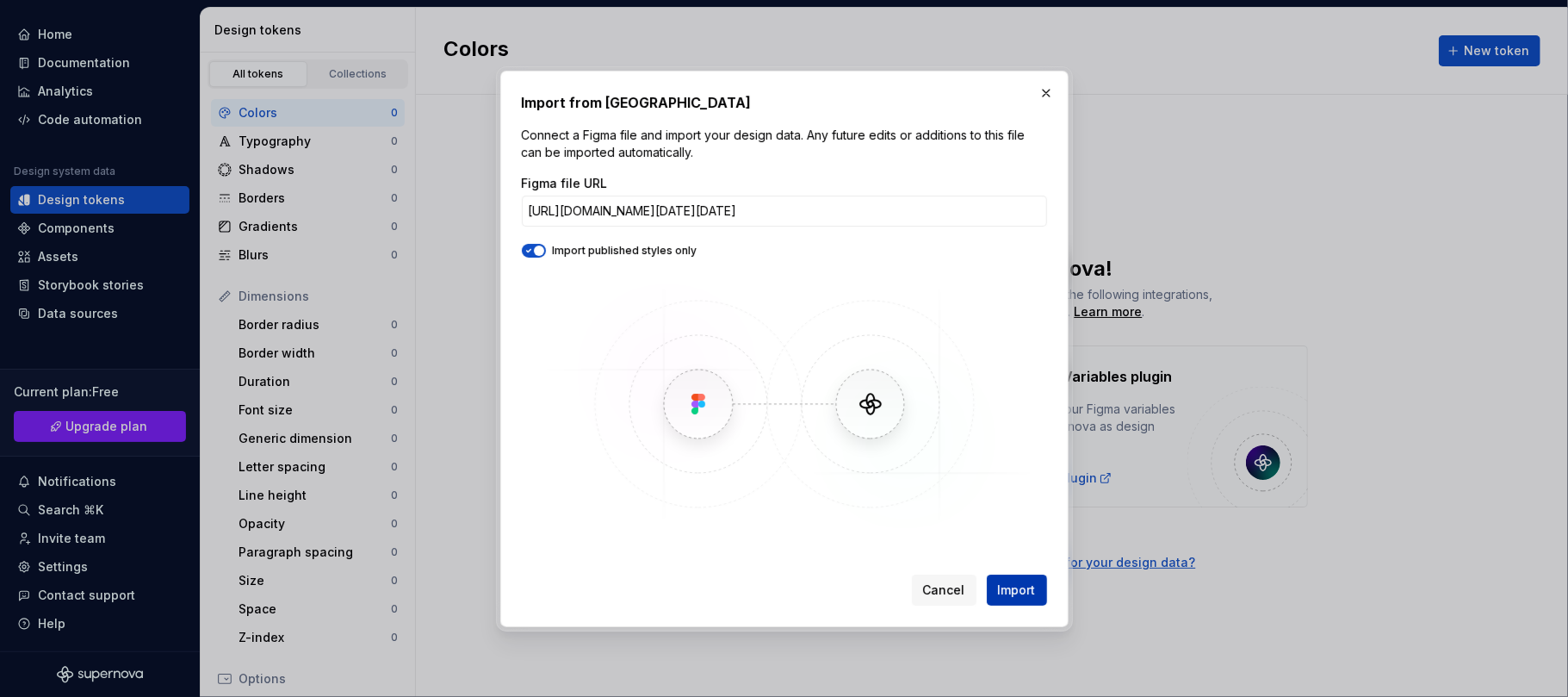
click at [1000, 522] on span "Import" at bounding box center [1016, 590] width 38 height 17
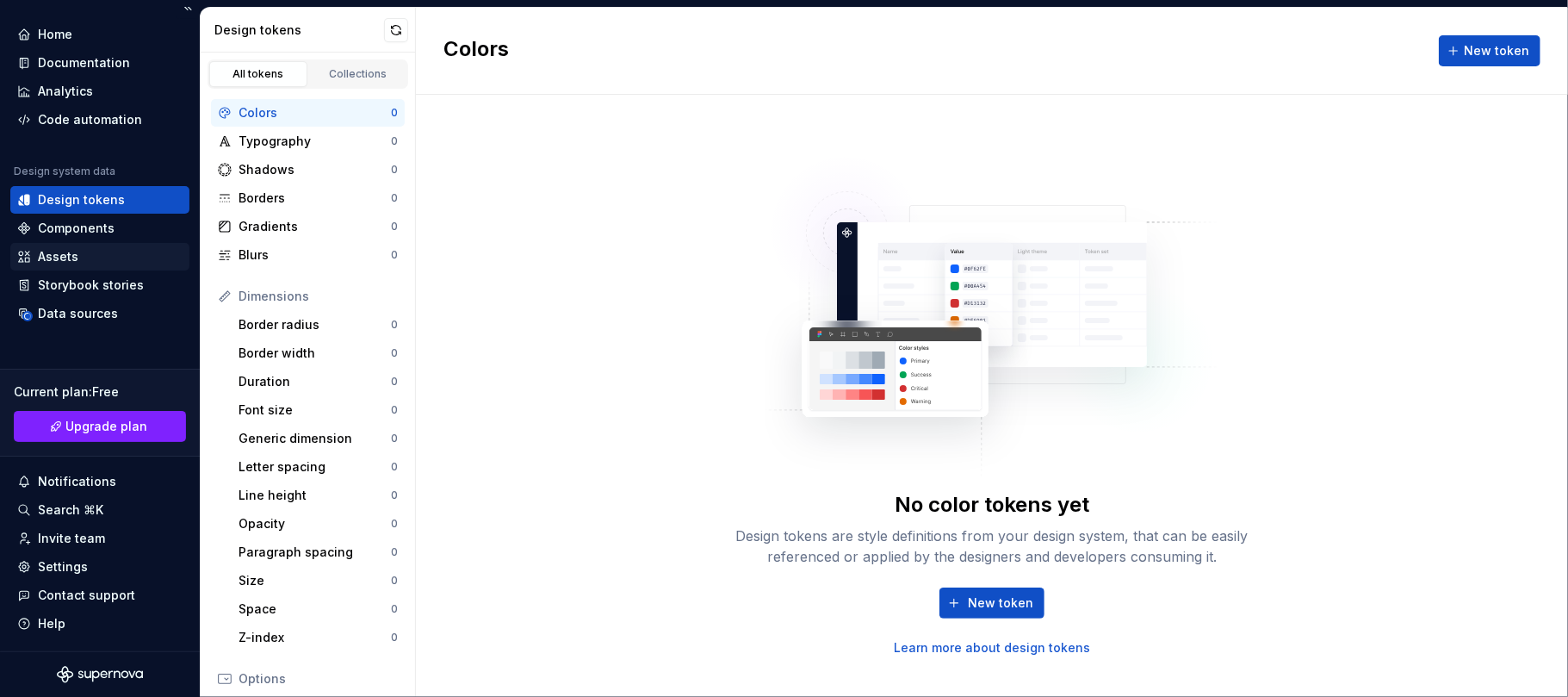
click at [50, 253] on div "Assets" at bounding box center [58, 257] width 40 height 17
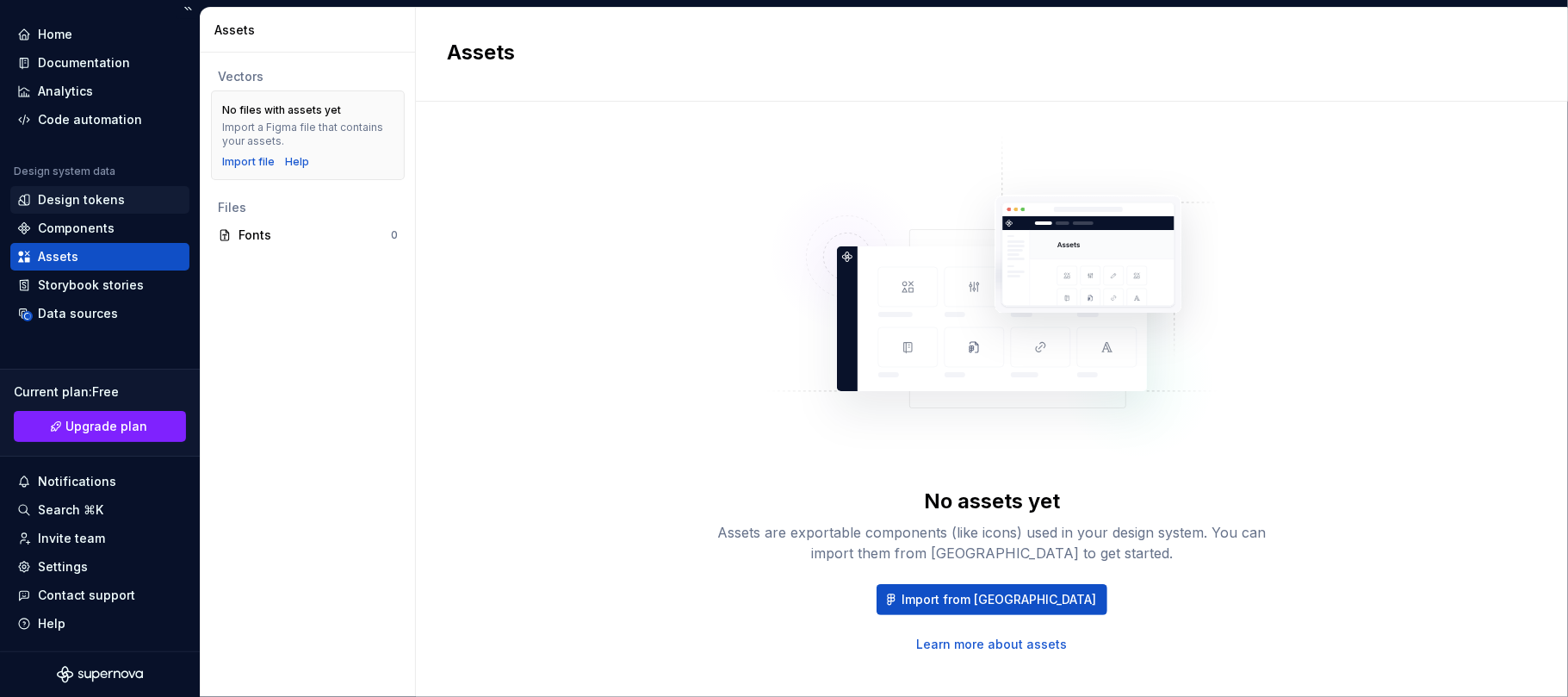
click at [69, 204] on div "Design tokens" at bounding box center [80, 200] width 87 height 17
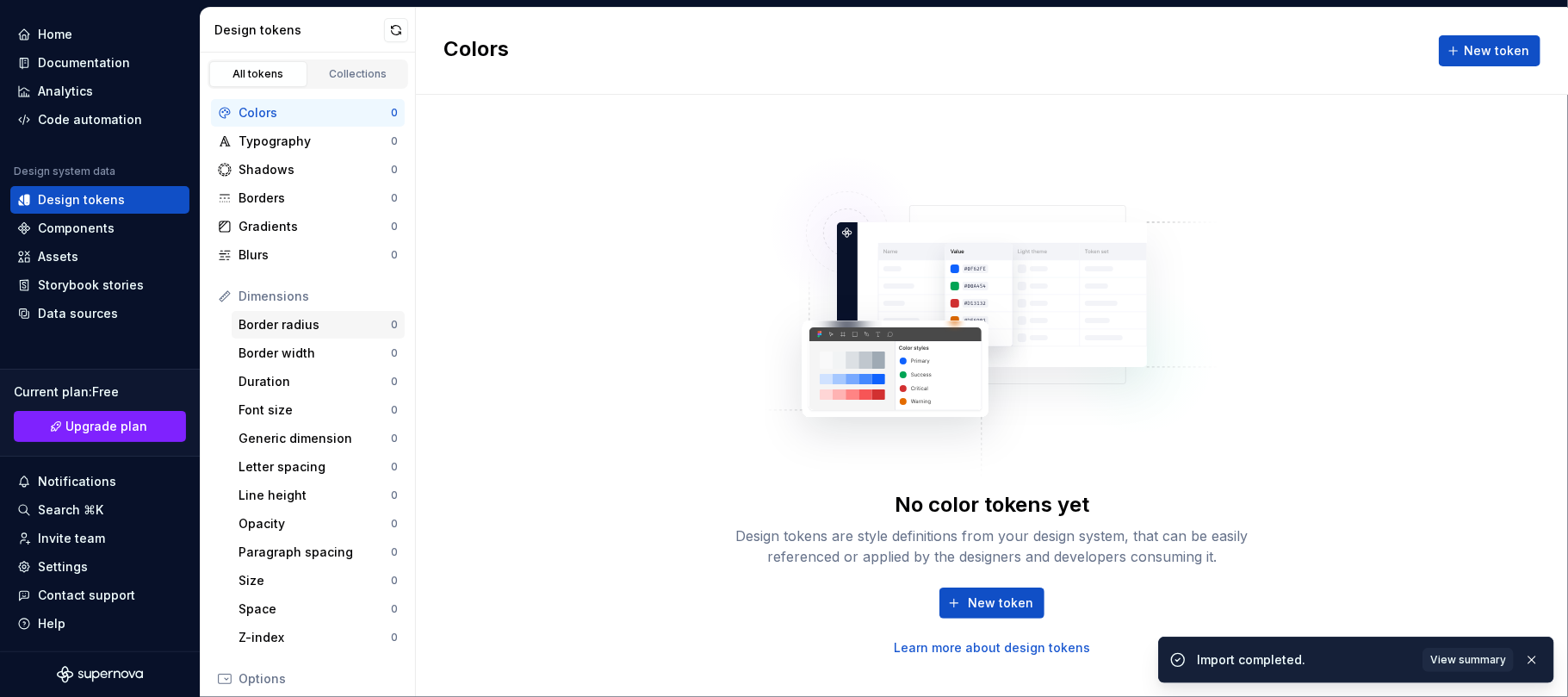
click at [323, 332] on div "Border radius" at bounding box center [315, 324] width 152 height 17
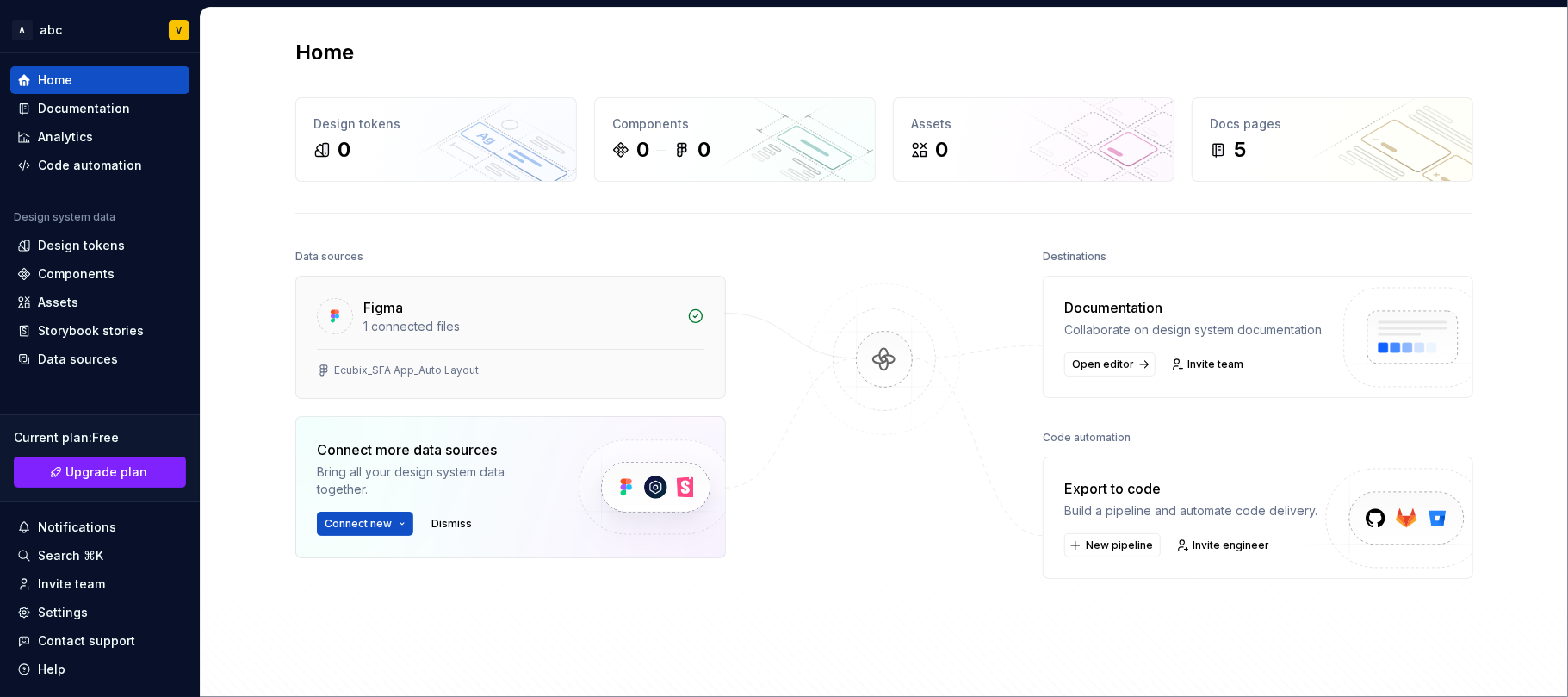
click at [518, 336] on div "Figma 1 connected files" at bounding box center [510, 312] width 429 height 73
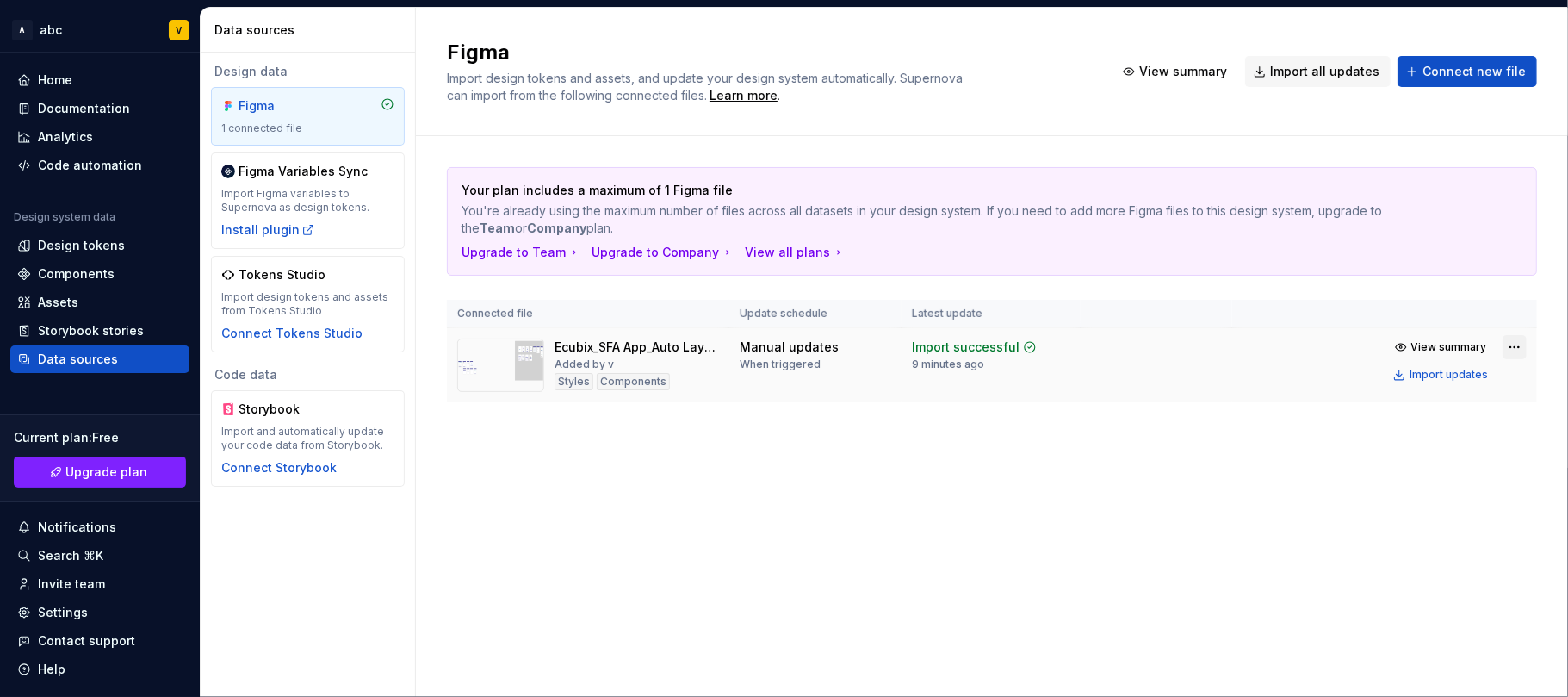
click at [1514, 345] on html "A abc V Home Documentation Analytics Code automation Design system data Design …" at bounding box center [784, 348] width 1568 height 697
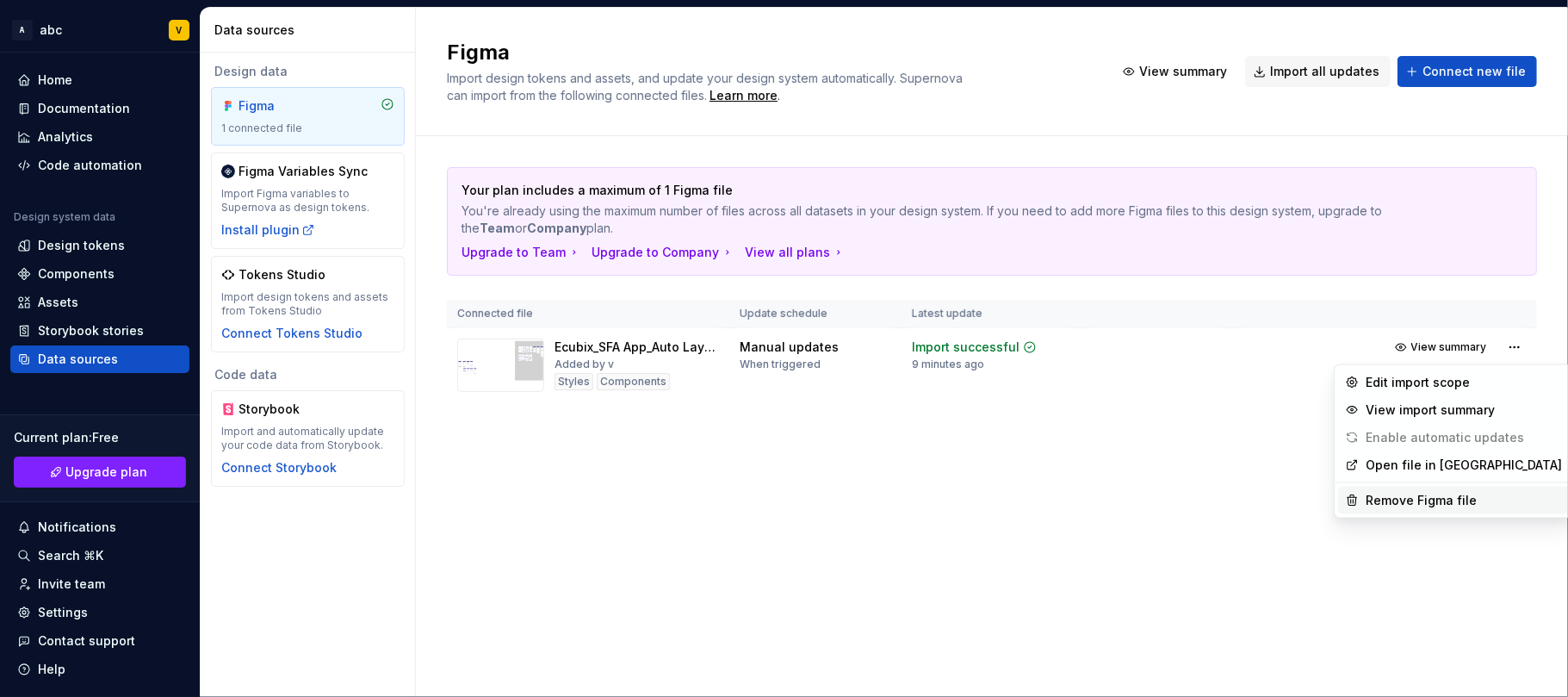
click at [1450, 500] on div "Remove Figma file" at bounding box center [1463, 500] width 197 height 17
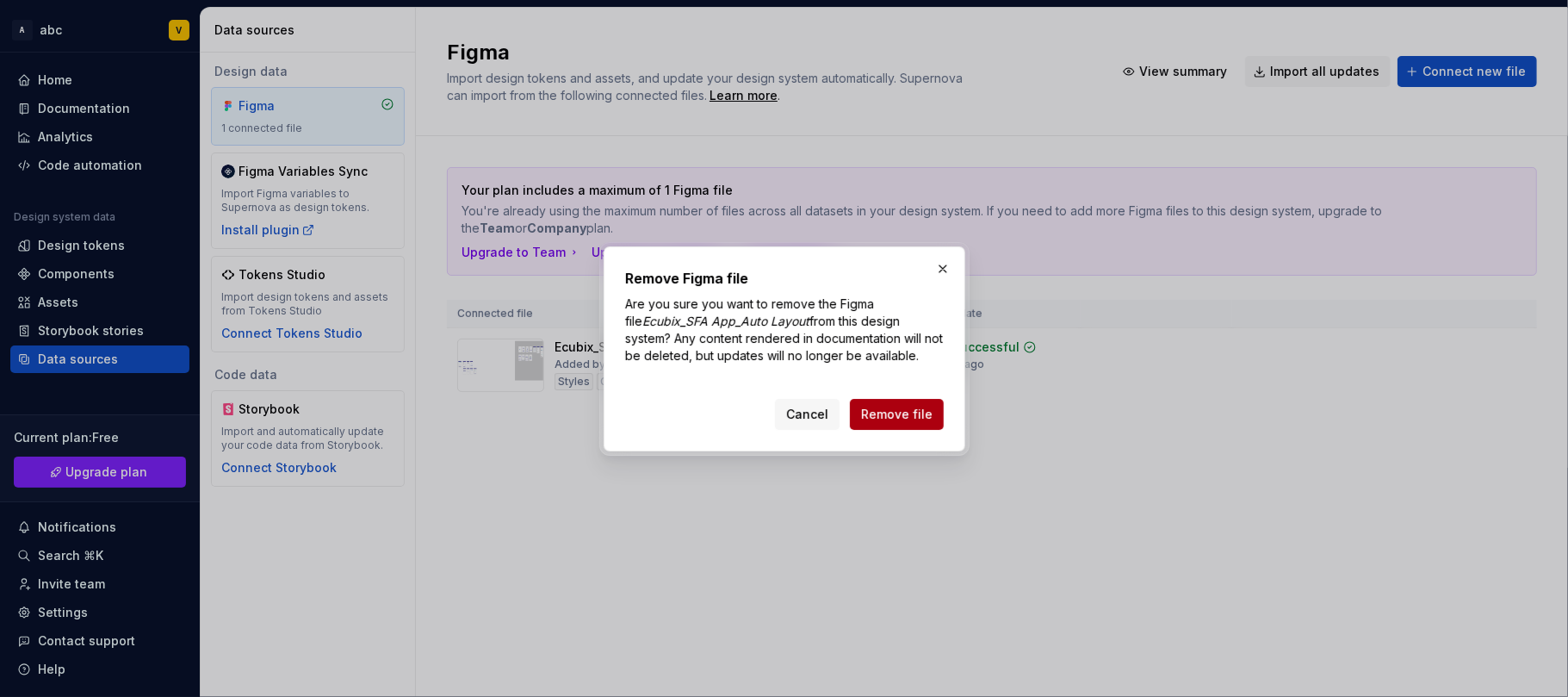
click at [904, 408] on span "Remove file" at bounding box center [897, 415] width 72 height 17
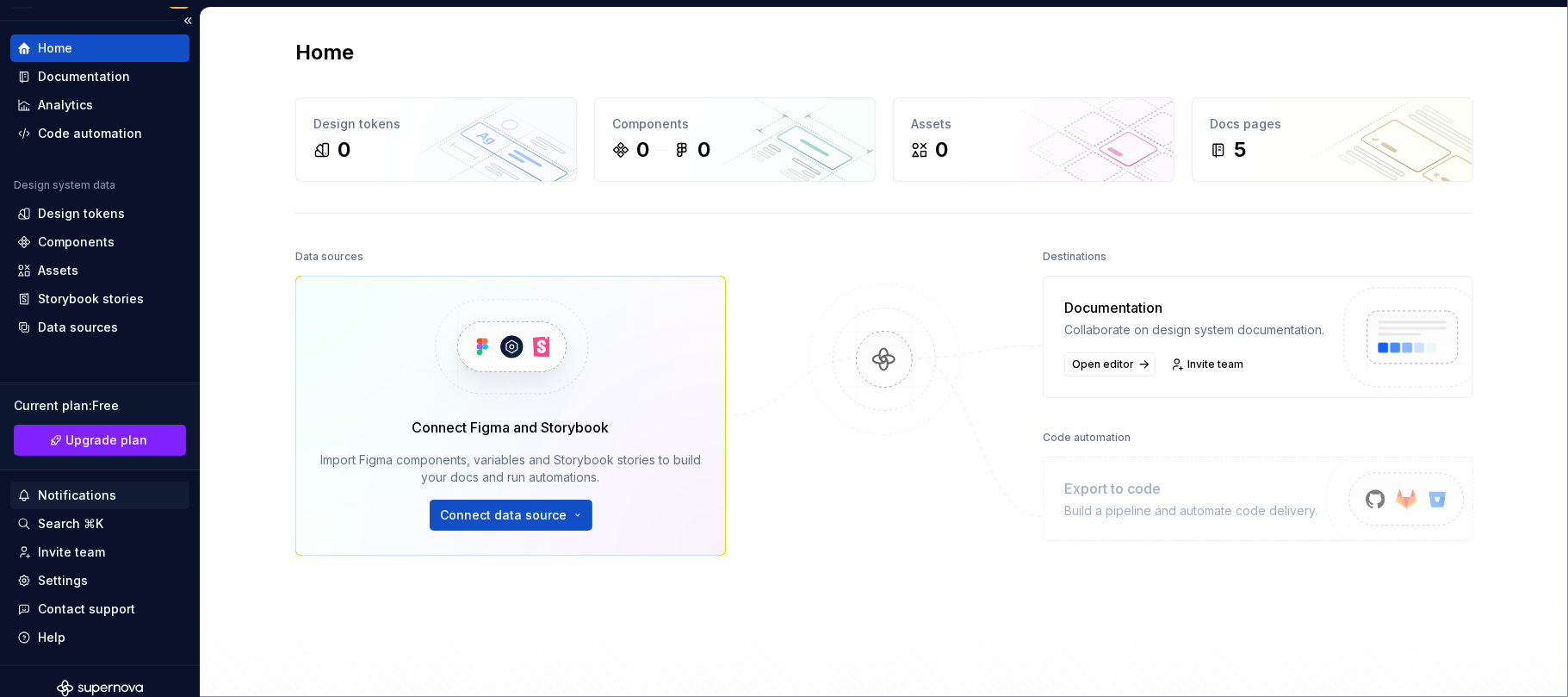
scroll to position [45, 0]
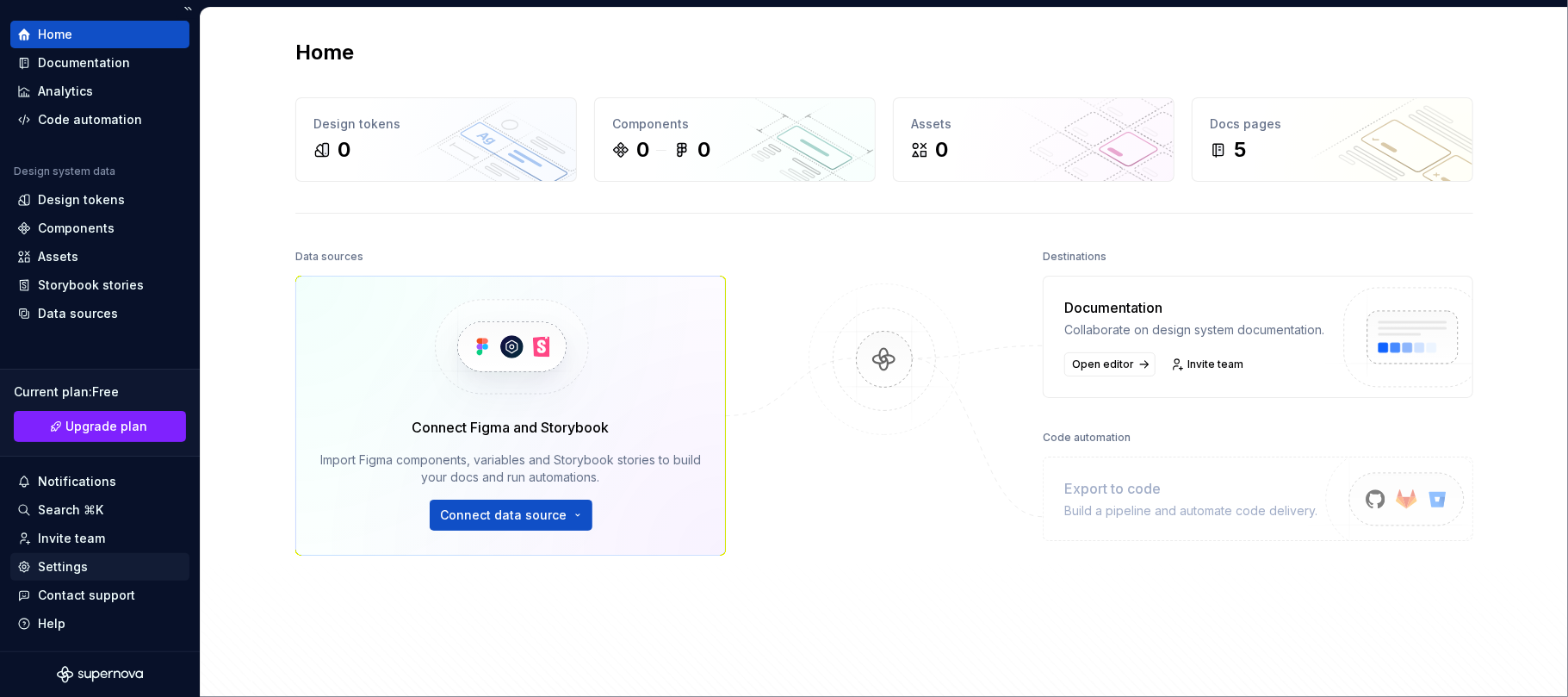
click at [67, 563] on div "Settings" at bounding box center [62, 567] width 50 height 17
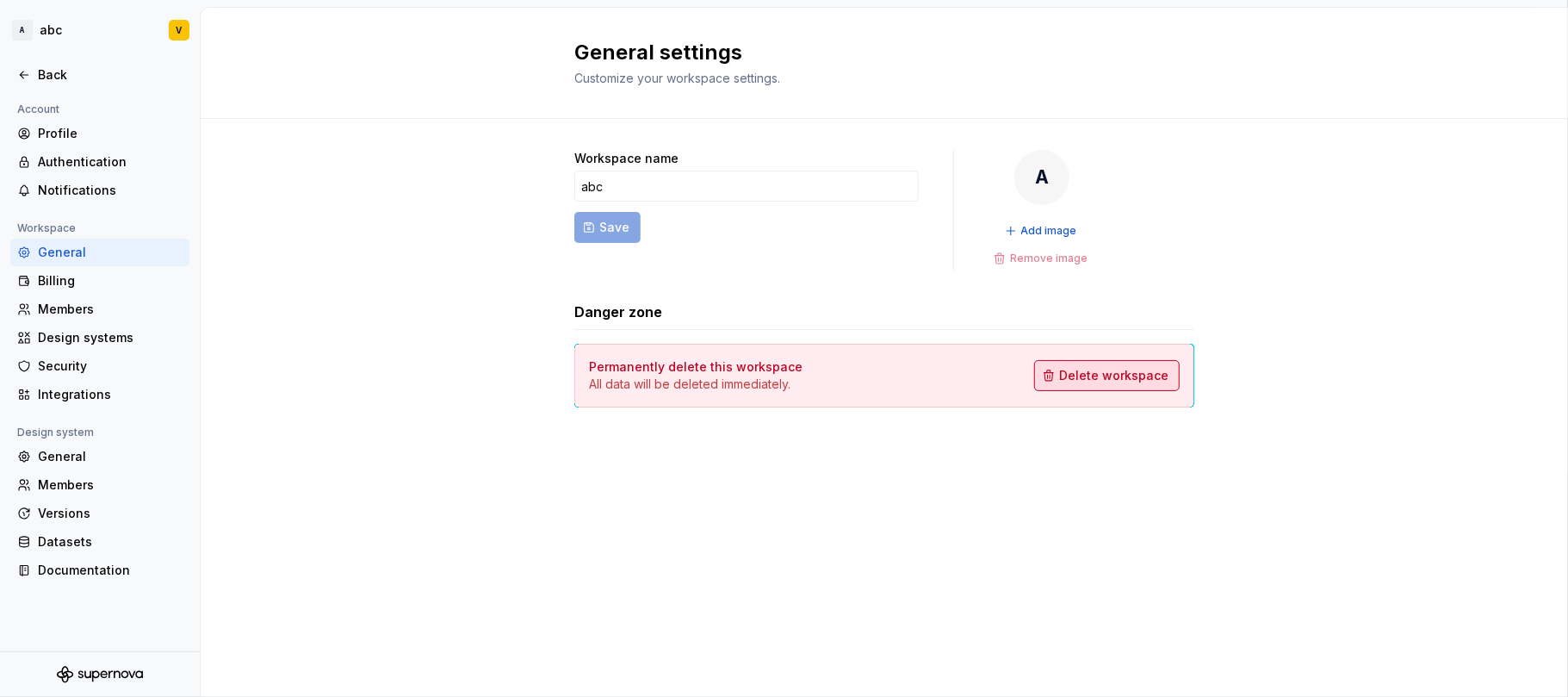
click at [1100, 373] on span "Delete workspace" at bounding box center [1114, 376] width 109 height 17
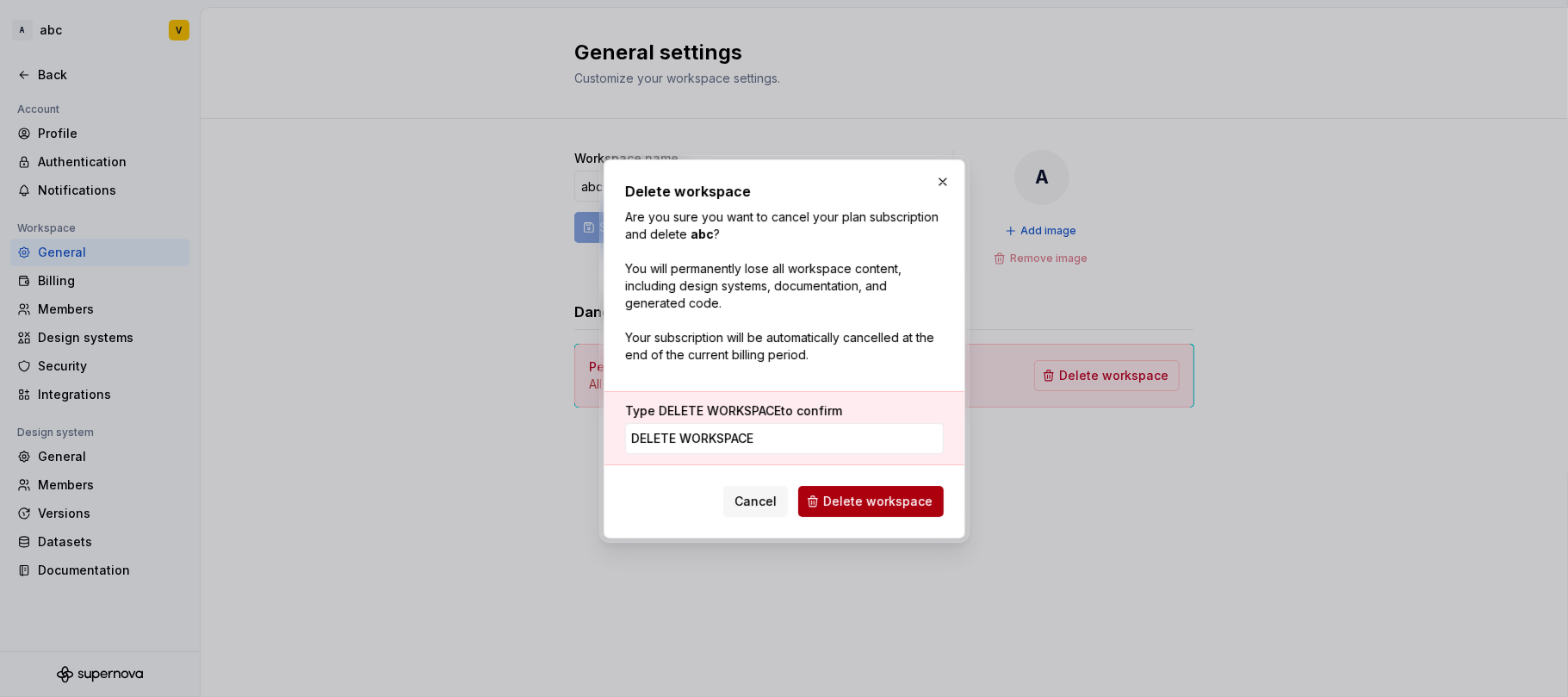
type input "DELETE WORKSPACE"
click at [834, 506] on span "Delete workspace" at bounding box center [878, 501] width 109 height 17
